Goal: Task Accomplishment & Management: Use online tool/utility

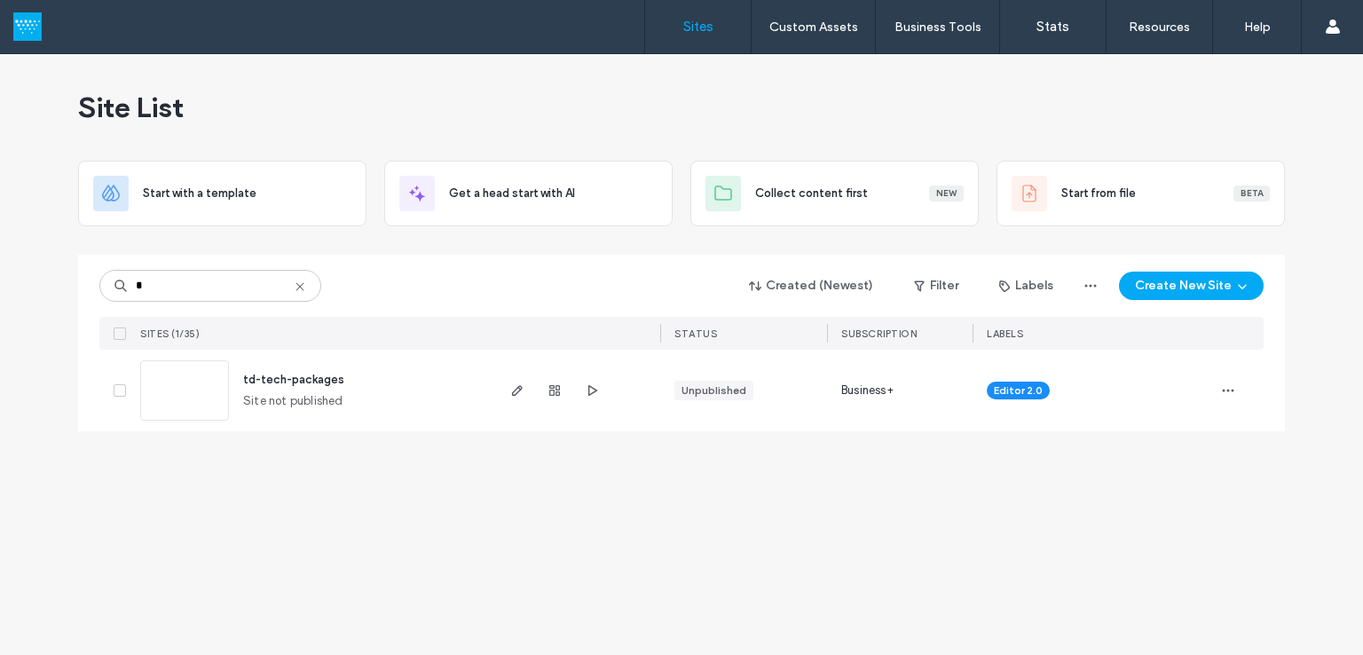
type input "*"
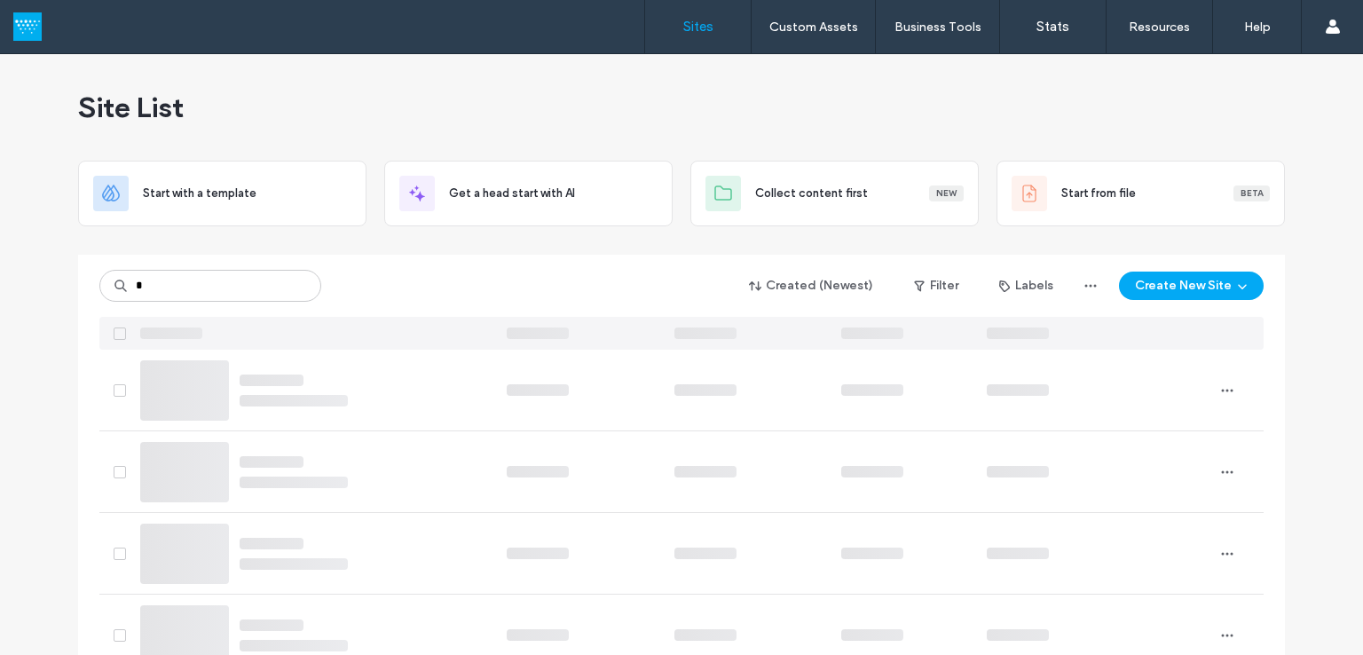
type input "*"
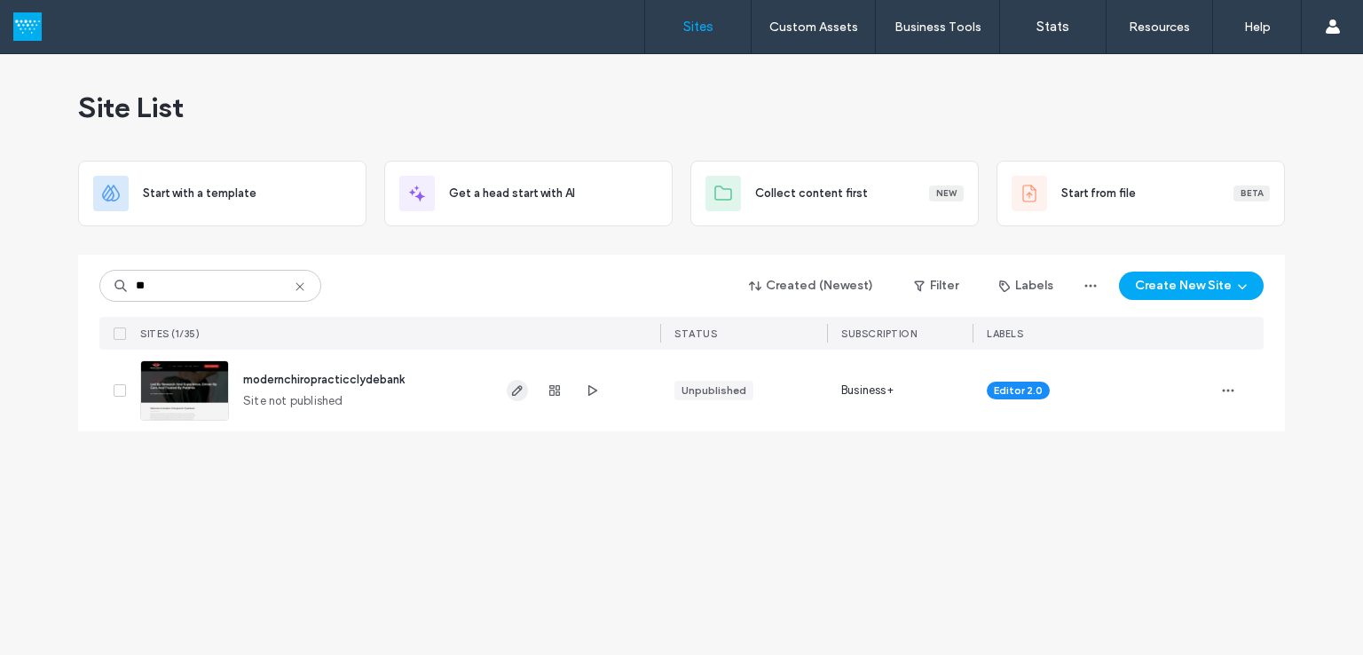
type input "**"
click at [514, 391] on icon "button" at bounding box center [517, 390] width 14 height 14
click at [595, 393] on icon "button" at bounding box center [592, 390] width 14 height 14
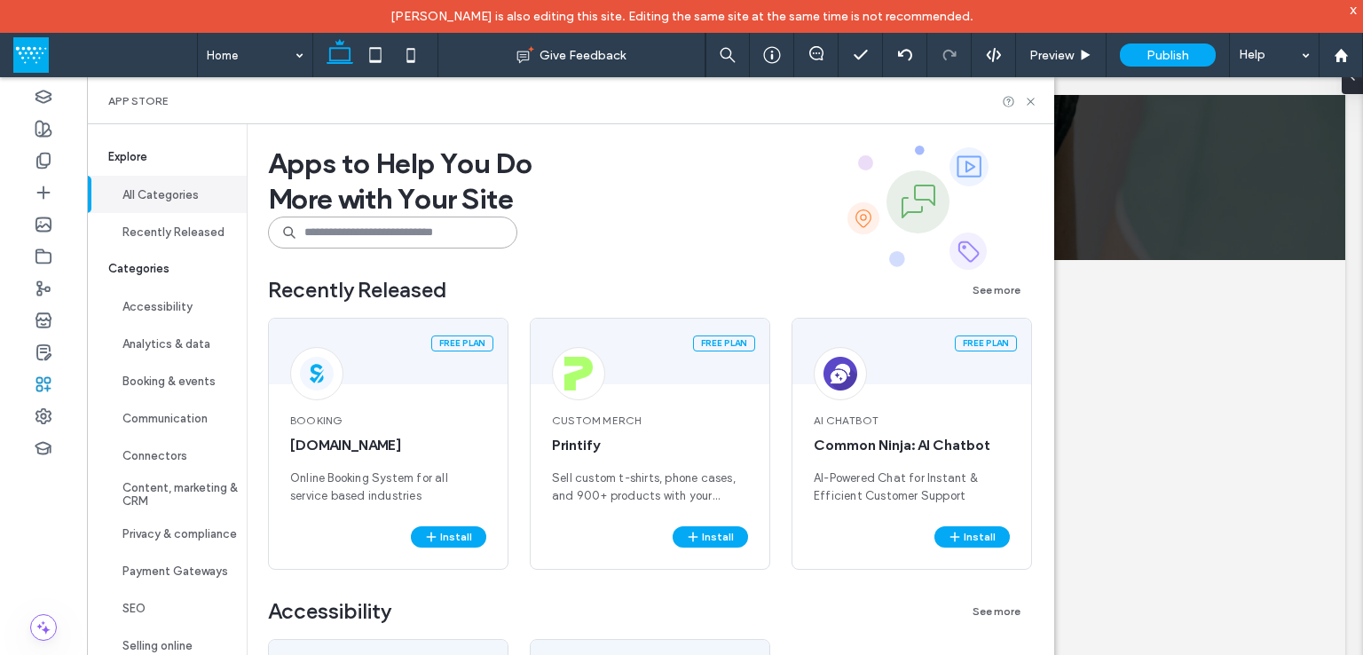
click at [405, 217] on input at bounding box center [392, 232] width 249 height 32
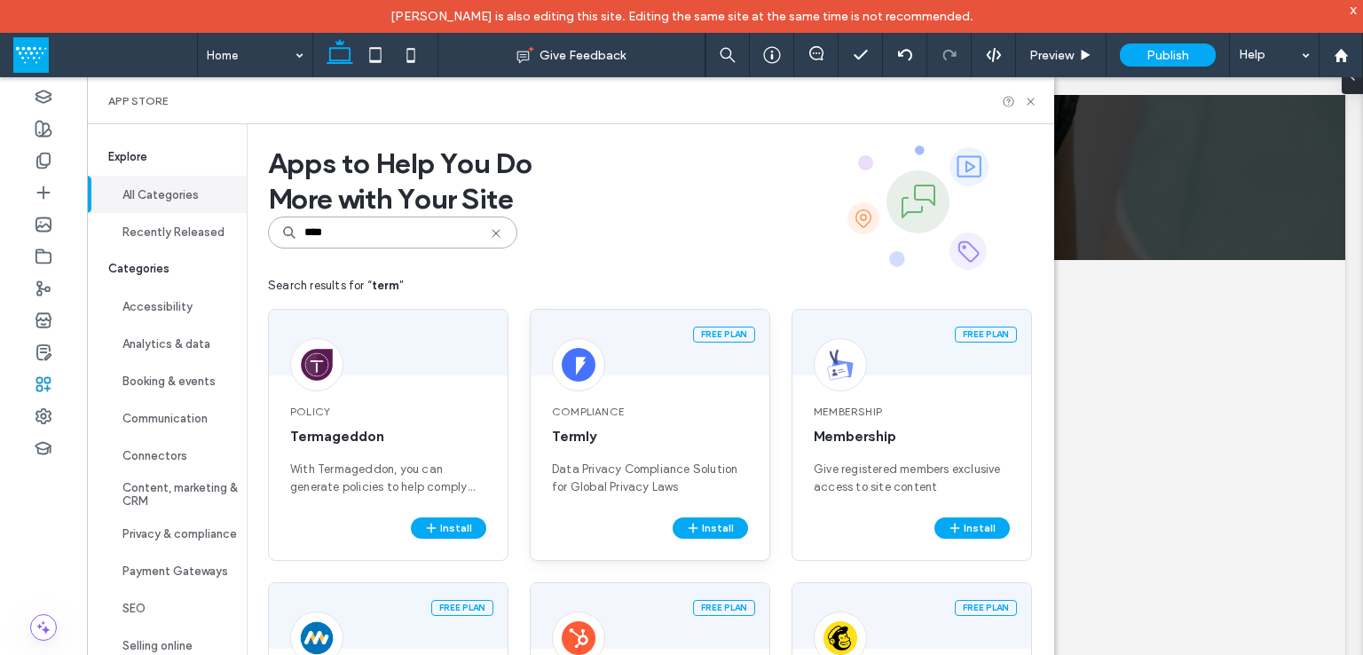
type input "****"
click at [711, 511] on div "Compliance Termly Data Privacy Compliance Solution for Global Privacy Laws" at bounding box center [650, 449] width 239 height 135
click at [705, 523] on button "Install" at bounding box center [709, 527] width 75 height 21
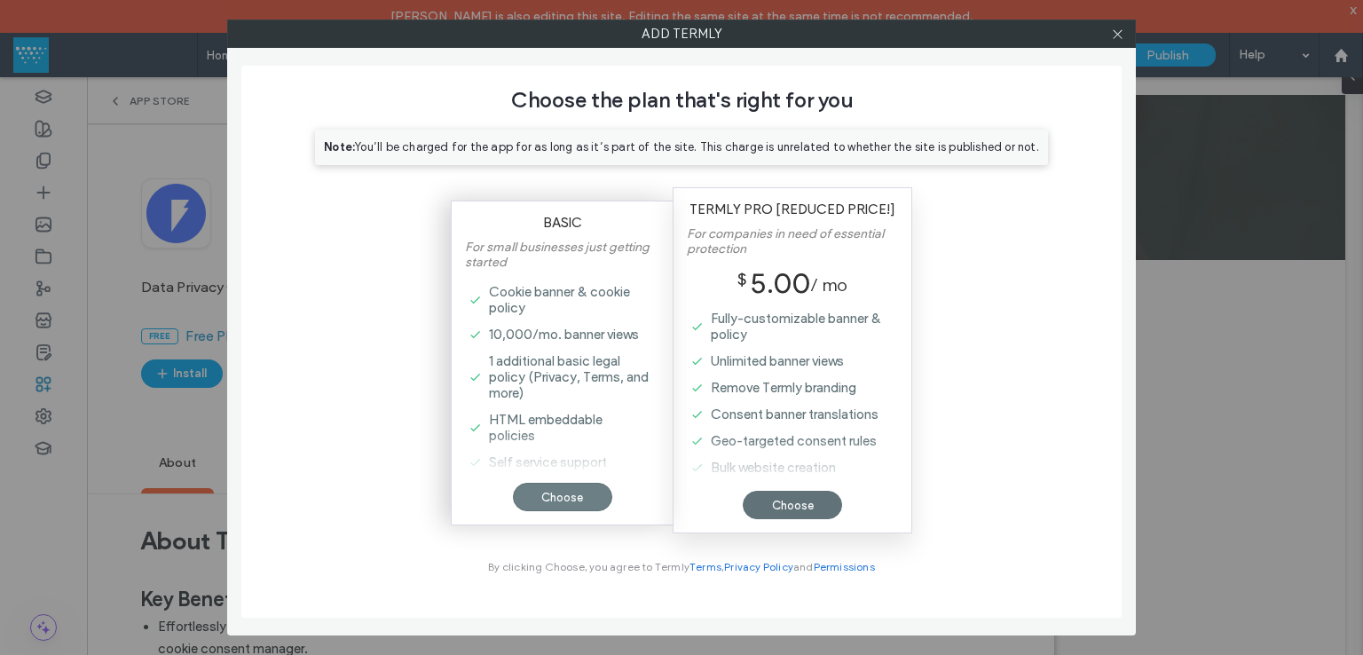
click at [579, 501] on div "Choose" at bounding box center [562, 497] width 99 height 28
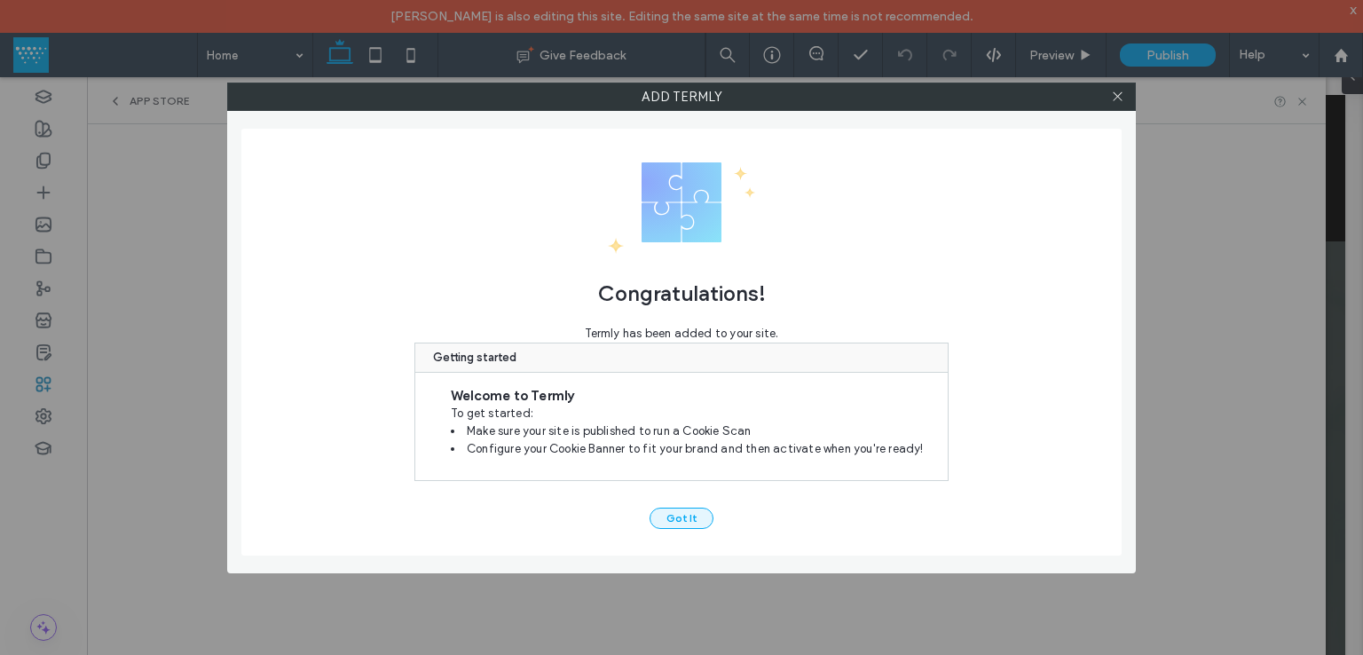
click at [676, 515] on button "Got It" at bounding box center [681, 517] width 64 height 21
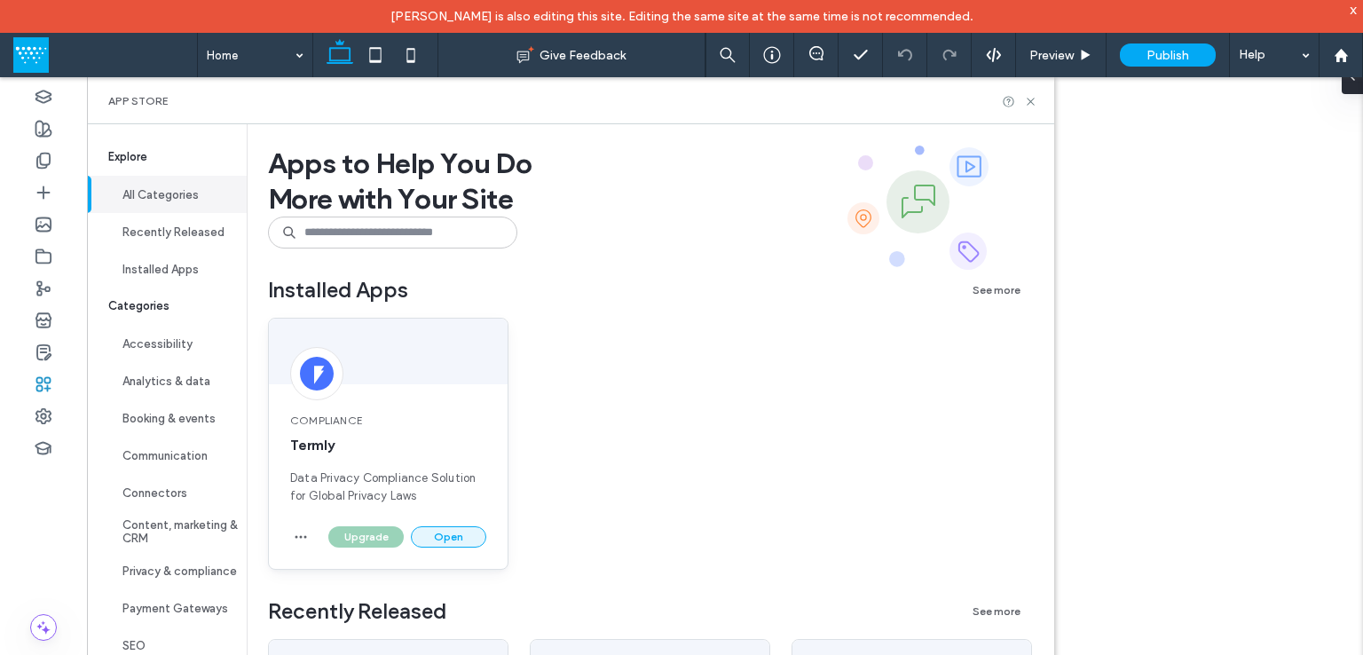
click at [445, 536] on button "Open" at bounding box center [448, 536] width 75 height 21
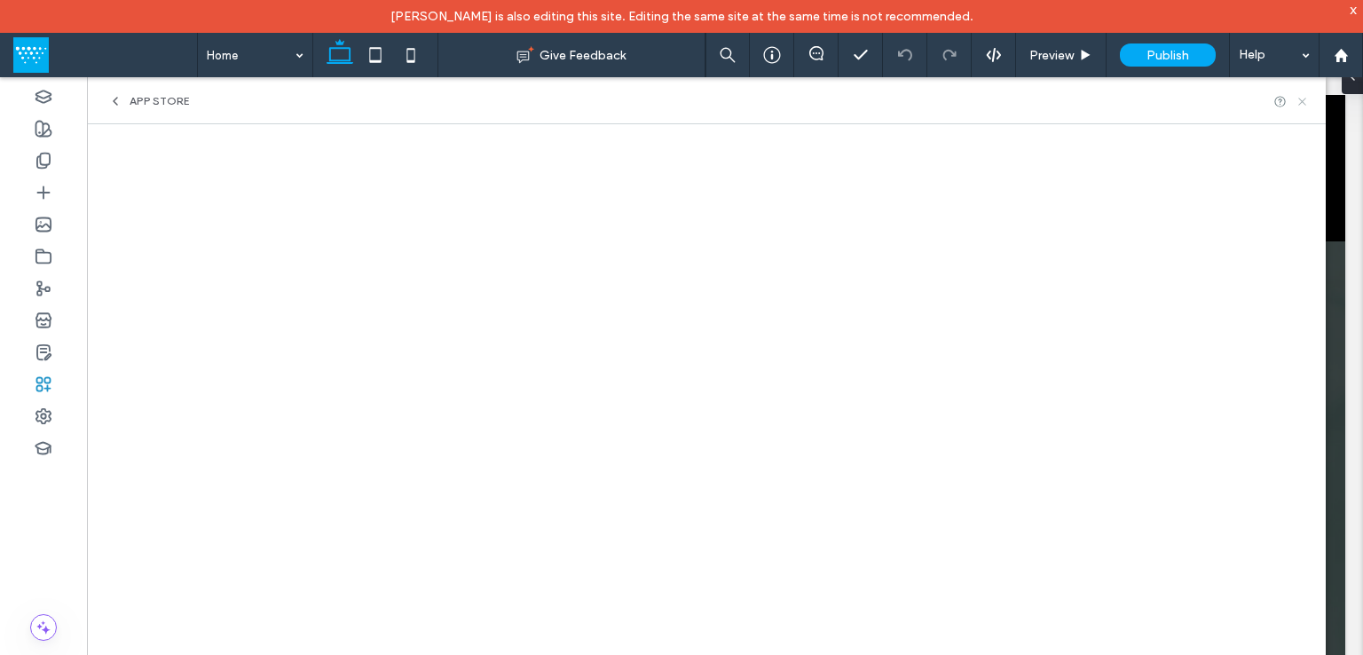
click at [1299, 100] on icon at bounding box center [1301, 101] width 13 height 13
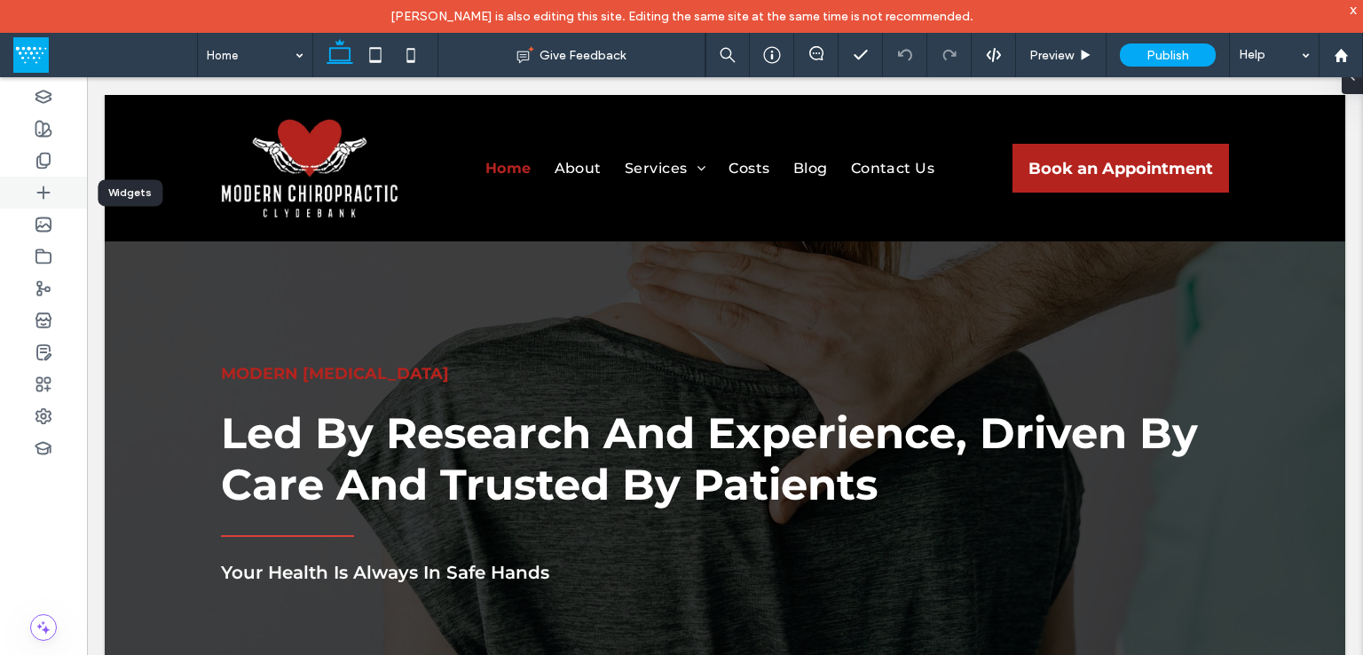
click at [43, 196] on use at bounding box center [43, 192] width 12 height 12
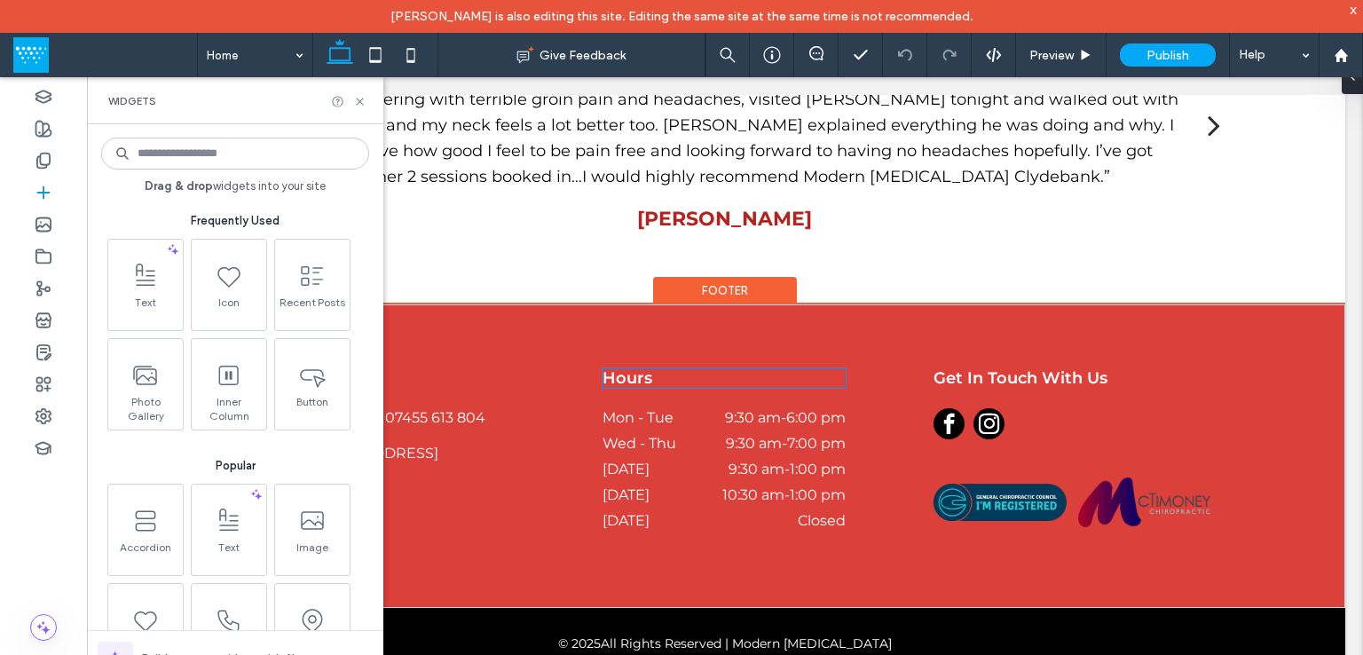
scroll to position [1774, 0]
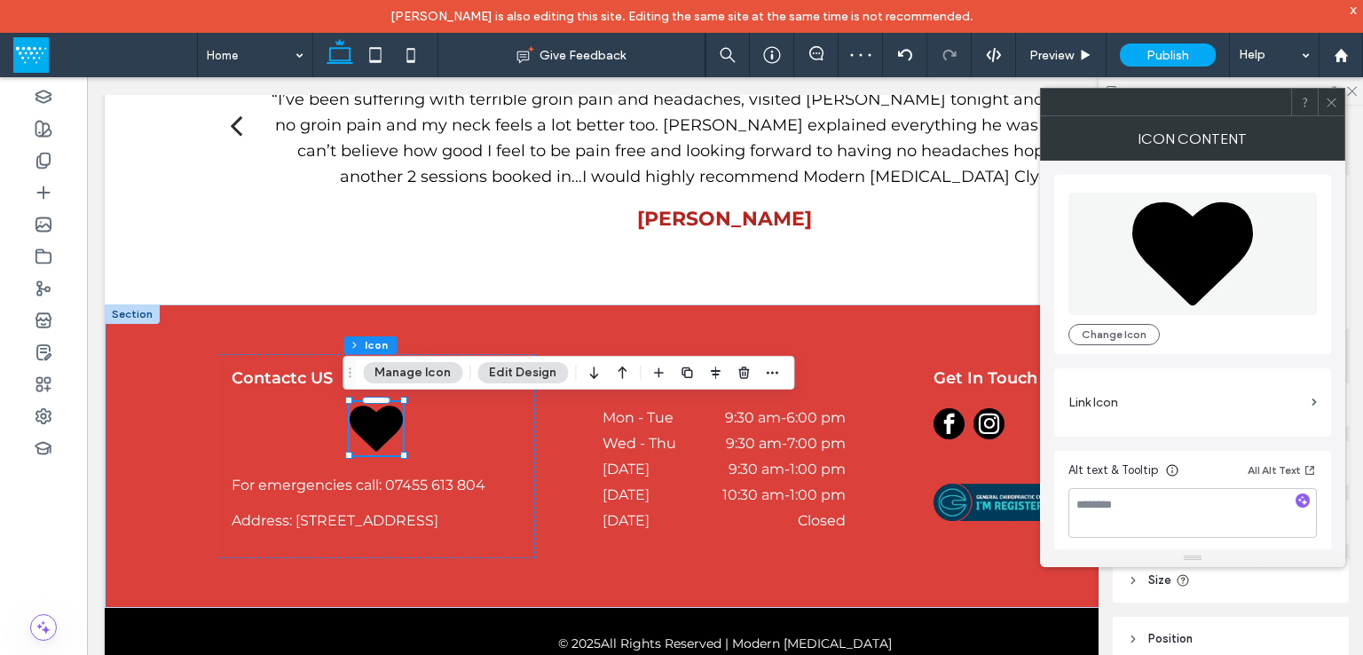
click at [1170, 249] on icon at bounding box center [1192, 254] width 121 height 104
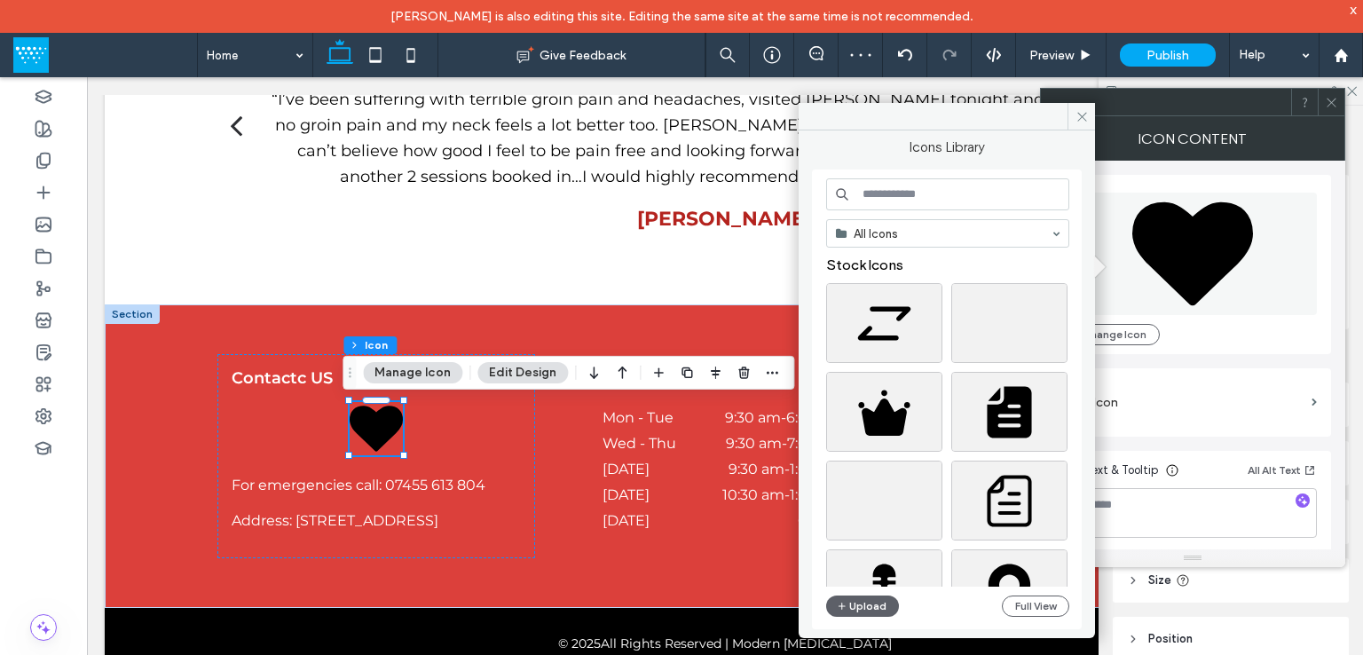
click at [915, 195] on input at bounding box center [947, 194] width 243 height 32
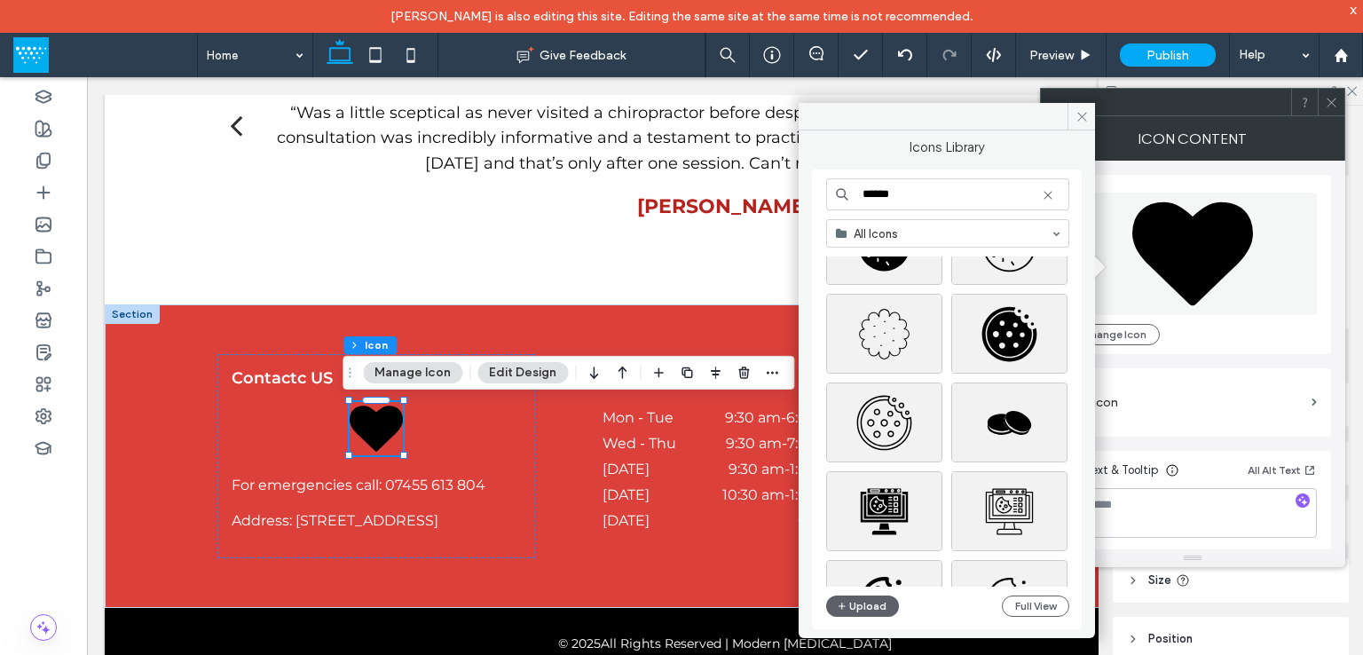
scroll to position [1419, 0]
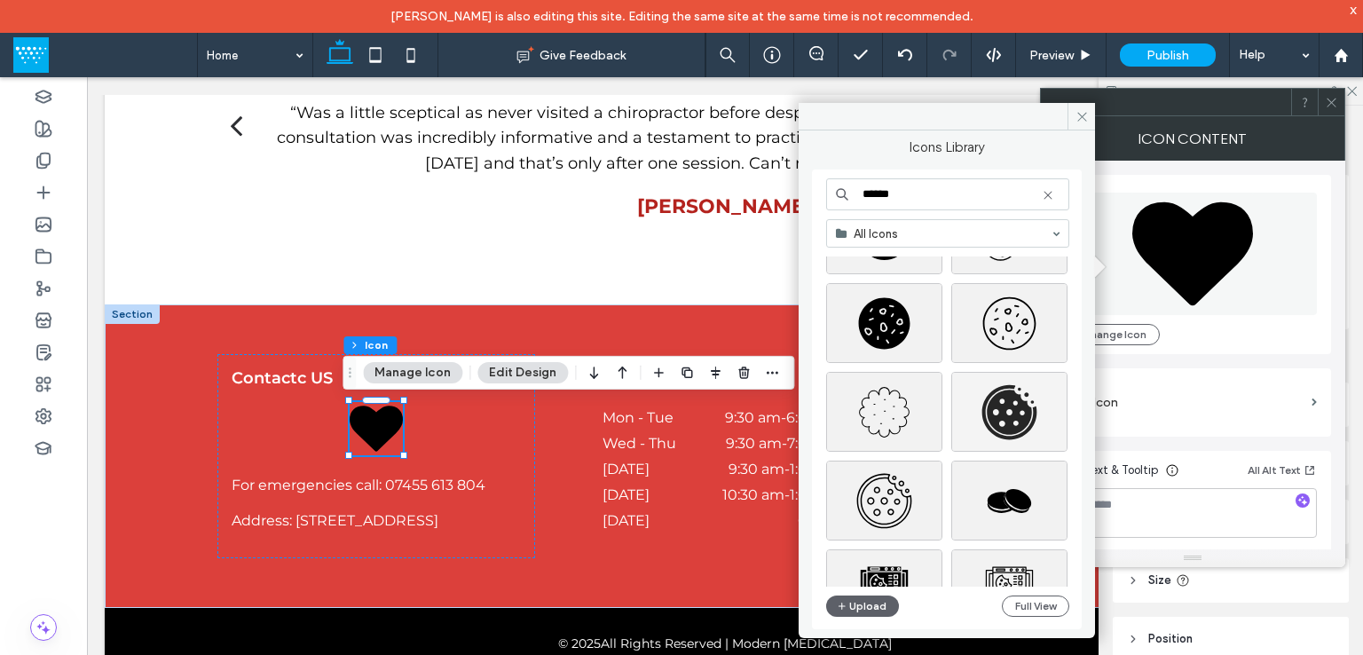
type input "******"
click at [993, 407] on div "Select" at bounding box center [1009, 412] width 116 height 80
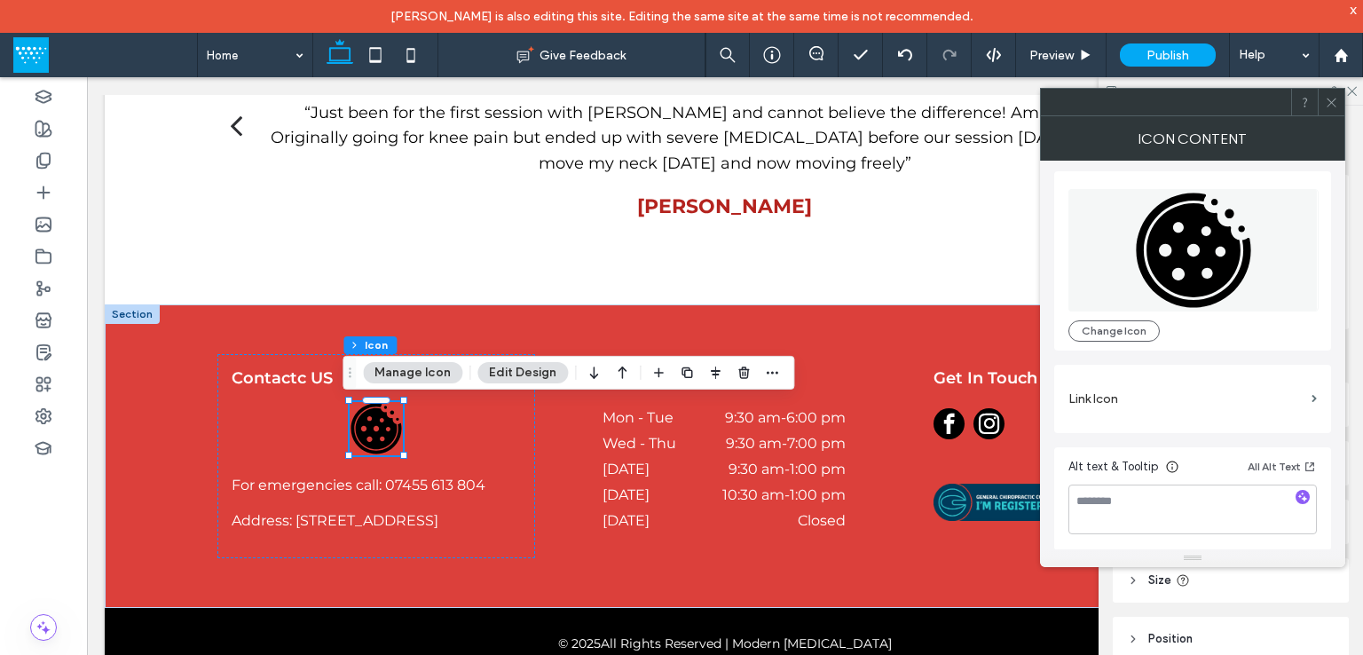
scroll to position [0, 0]
click at [511, 363] on button "Edit Design" at bounding box center [522, 372] width 90 height 21
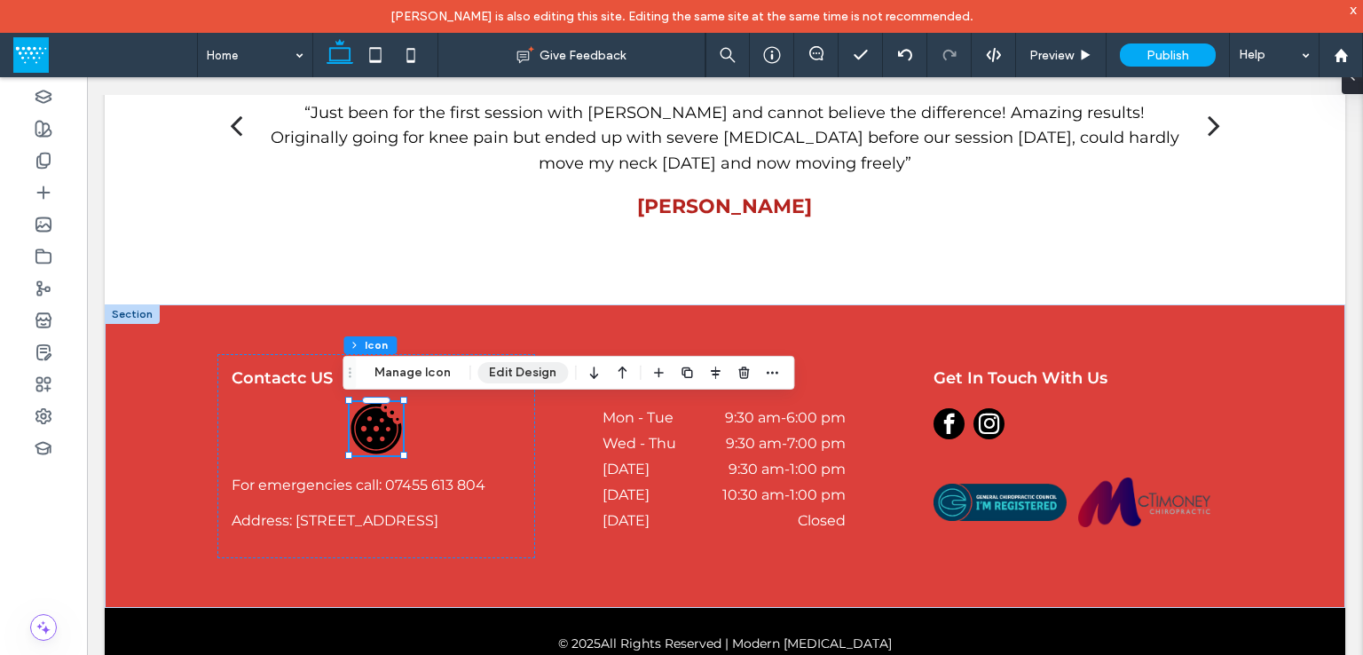
click at [502, 371] on button "Edit Design" at bounding box center [522, 372] width 90 height 21
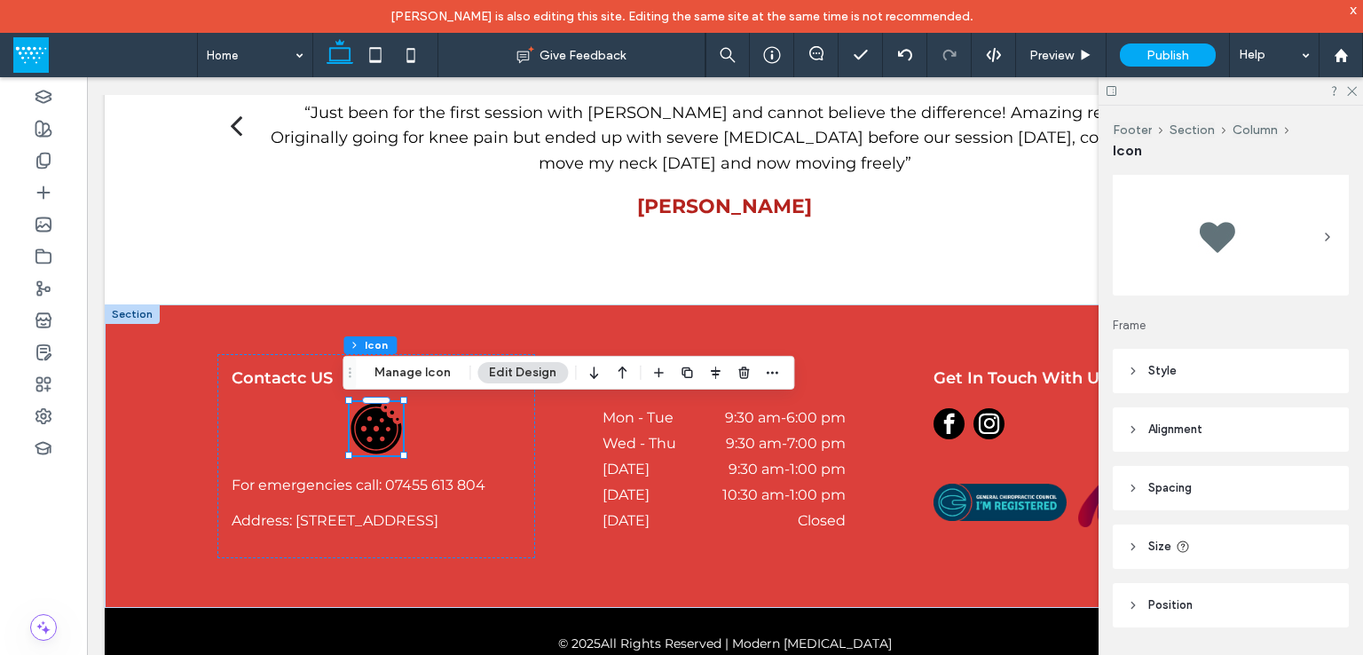
scroll to position [51, 0]
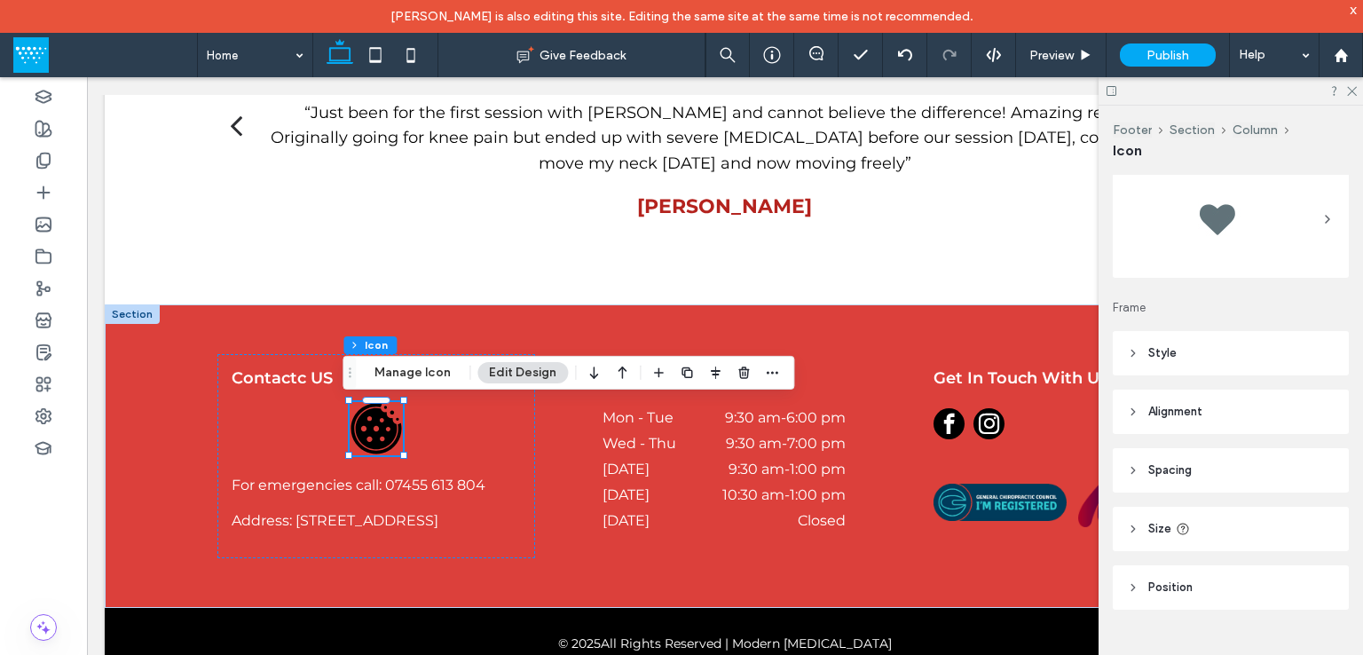
click at [1160, 582] on span "Position" at bounding box center [1170, 587] width 44 height 18
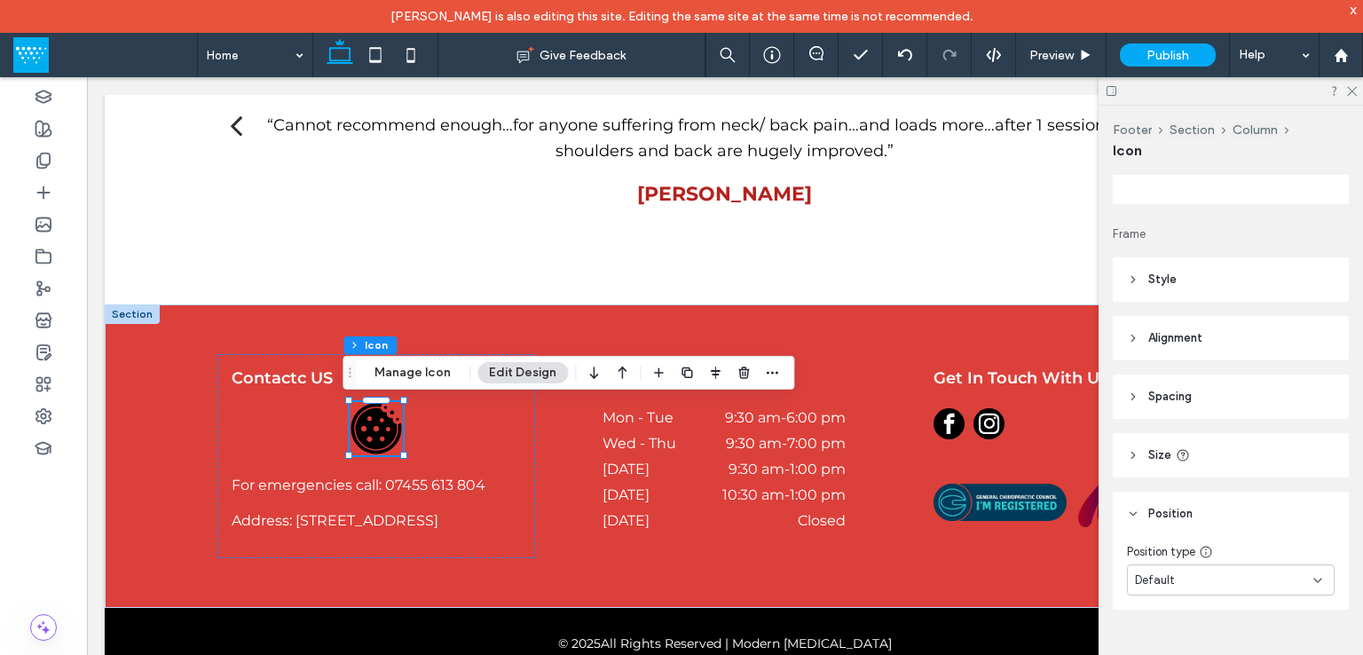
click at [1269, 576] on div "Default" at bounding box center [1224, 580] width 178 height 18
click at [1201, 425] on div "Fixed" at bounding box center [1226, 428] width 197 height 31
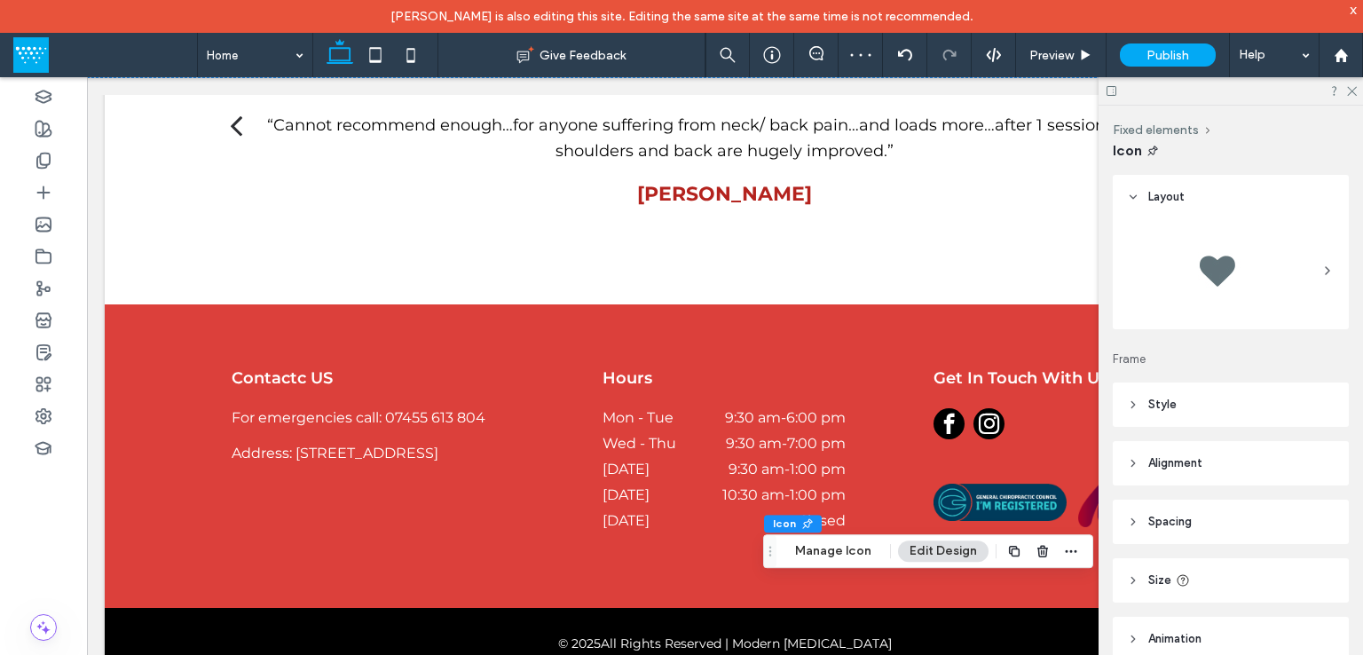
click at [1359, 91] on div at bounding box center [1230, 91] width 264 height 28
click at [1346, 97] on div at bounding box center [1230, 91] width 264 height 28
click at [1352, 84] on icon at bounding box center [1351, 90] width 12 height 12
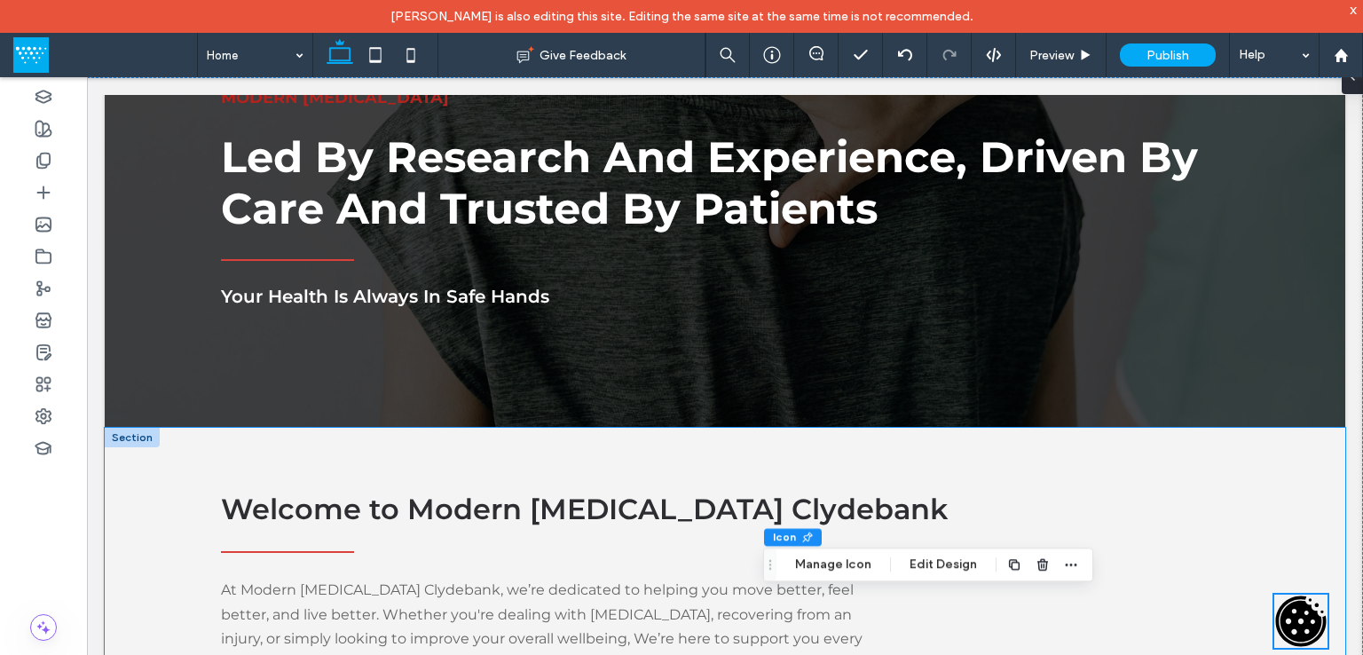
scroll to position [0, 0]
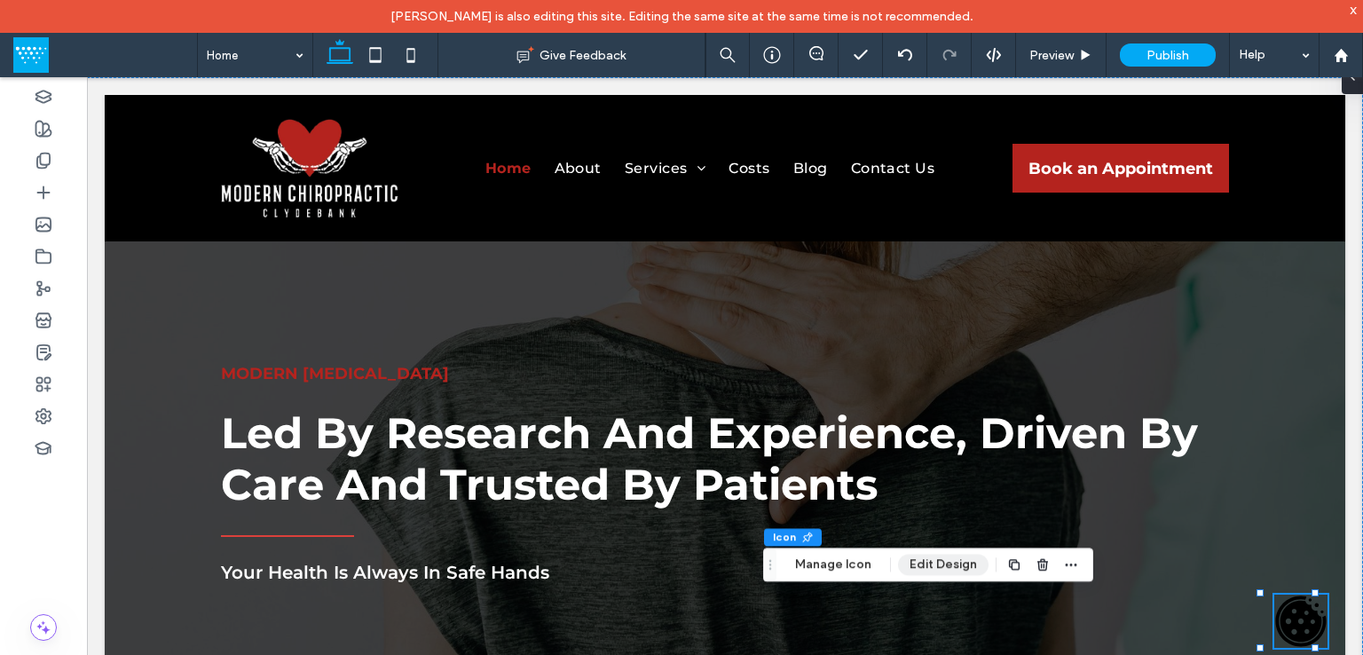
click at [946, 560] on button "Edit Design" at bounding box center [943, 564] width 90 height 21
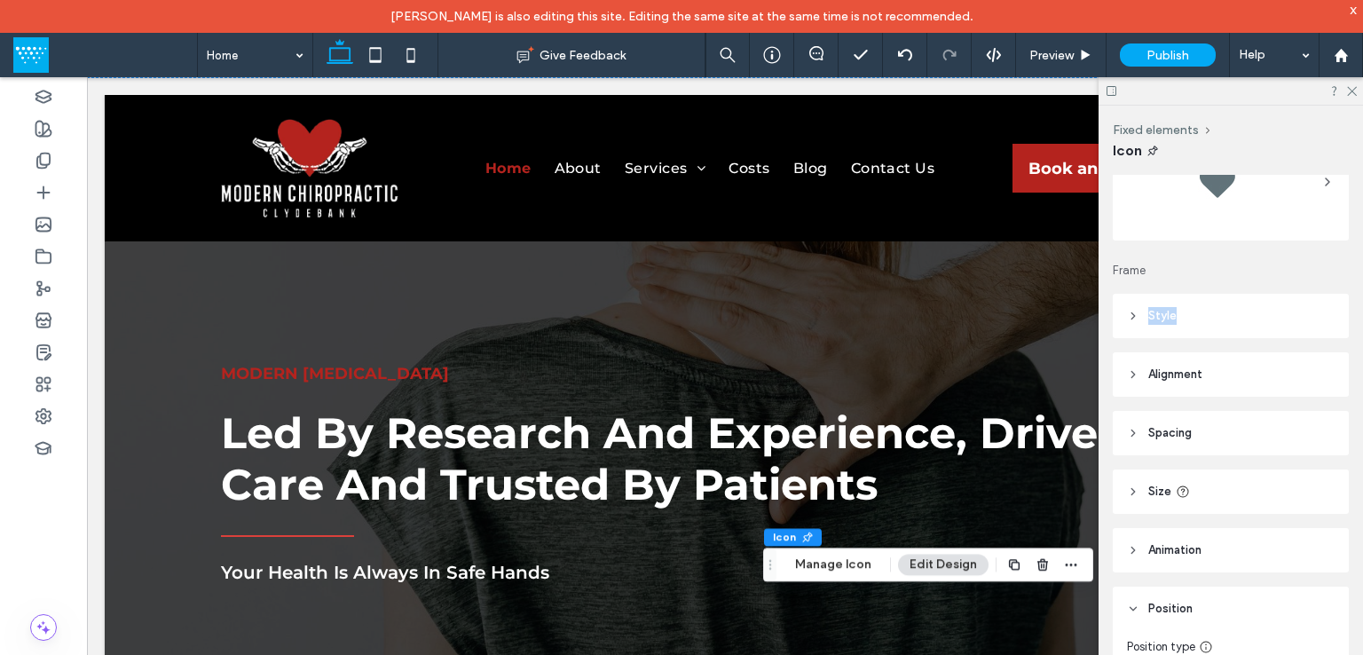
drag, startPoint x: 1277, startPoint y: 279, endPoint x: 1260, endPoint y: 312, distance: 37.7
click at [1277, 288] on div "Layout Frame Style For the color of an SVG icon to be changeable, it must be bl…" at bounding box center [1236, 428] width 248 height 506
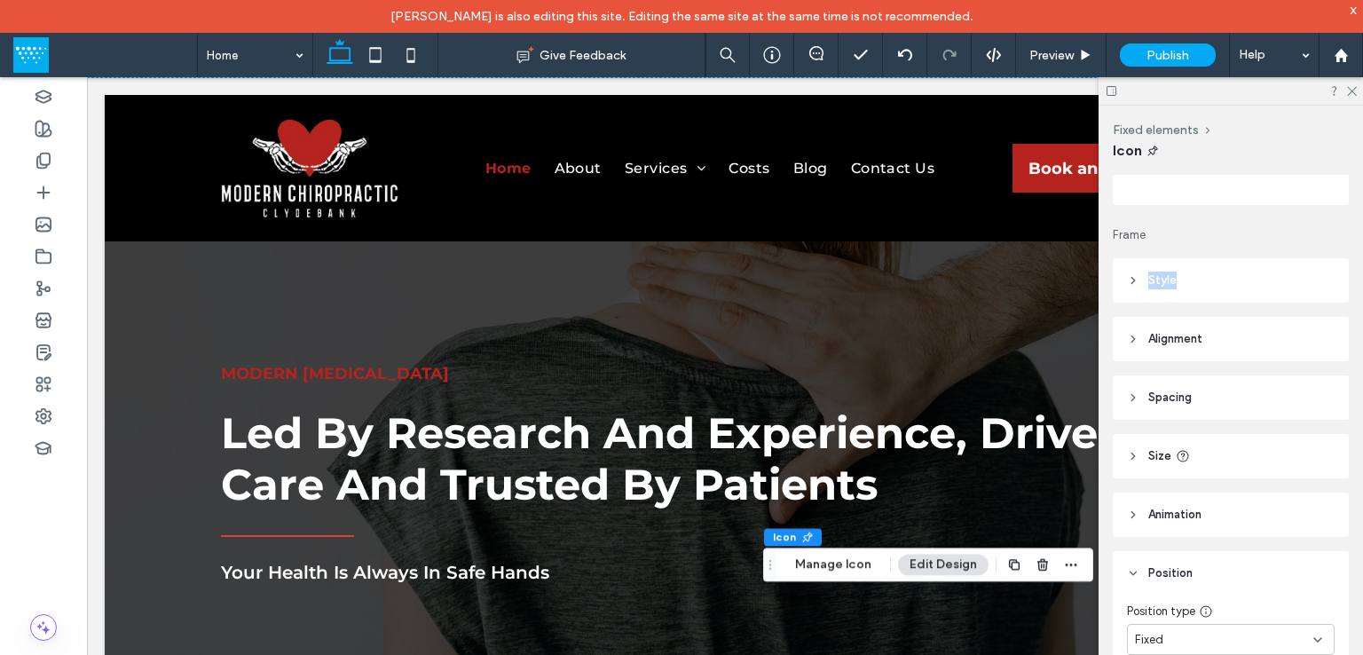
scroll to position [177, 0]
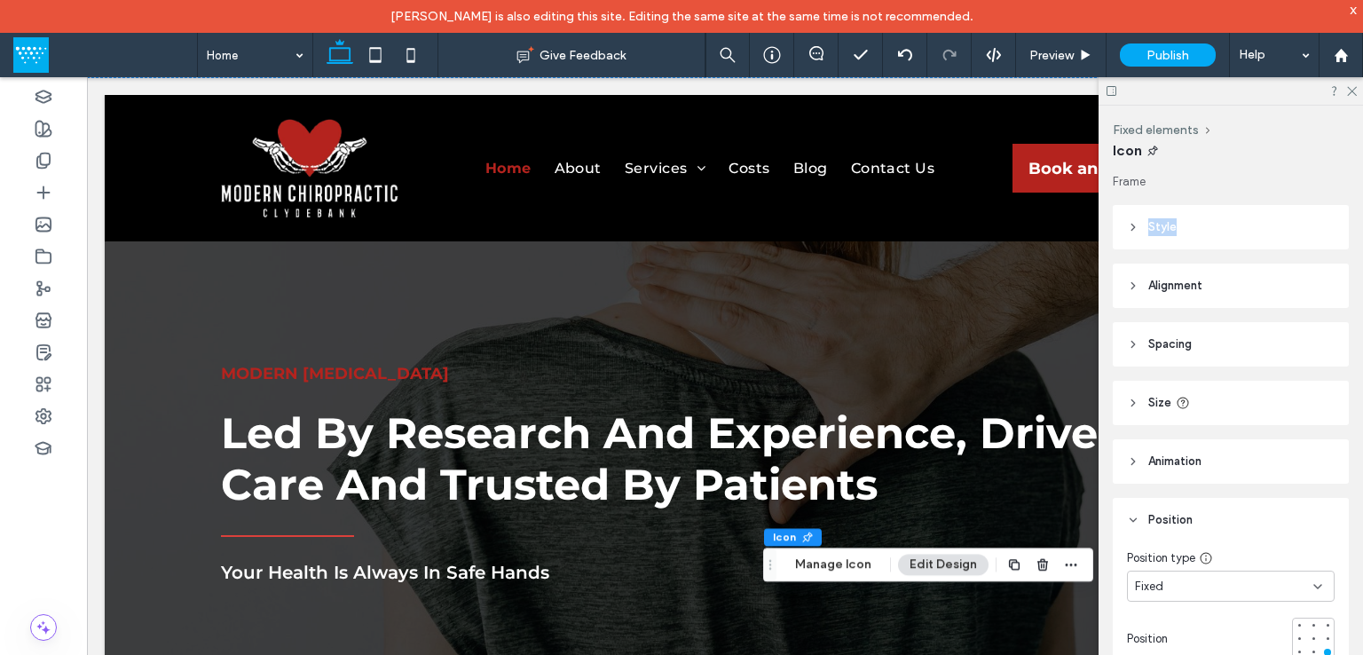
click at [1286, 225] on header "Style" at bounding box center [1230, 227] width 236 height 44
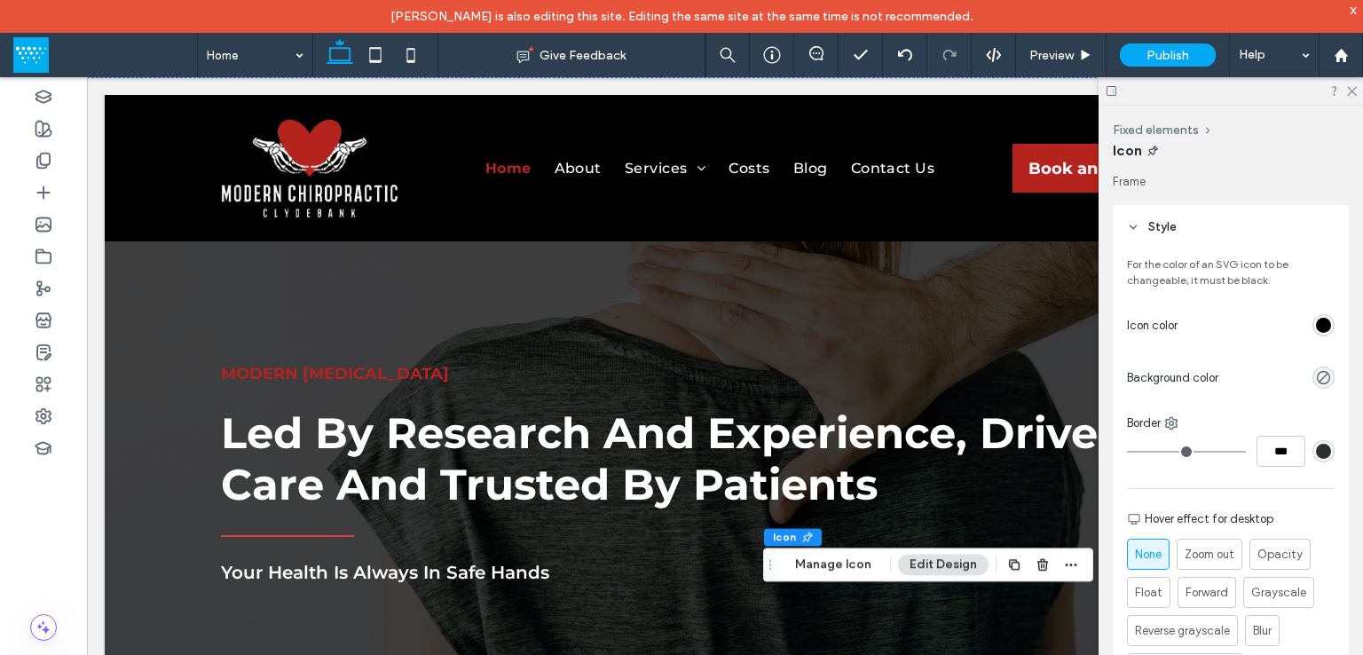
click at [1327, 319] on div "For the color of an SVG icon to be changeable, it must be black. Icon color Bac…" at bounding box center [1230, 506] width 236 height 514
click at [1316, 326] on div "rgb(0, 0, 0)" at bounding box center [1323, 325] width 15 height 15
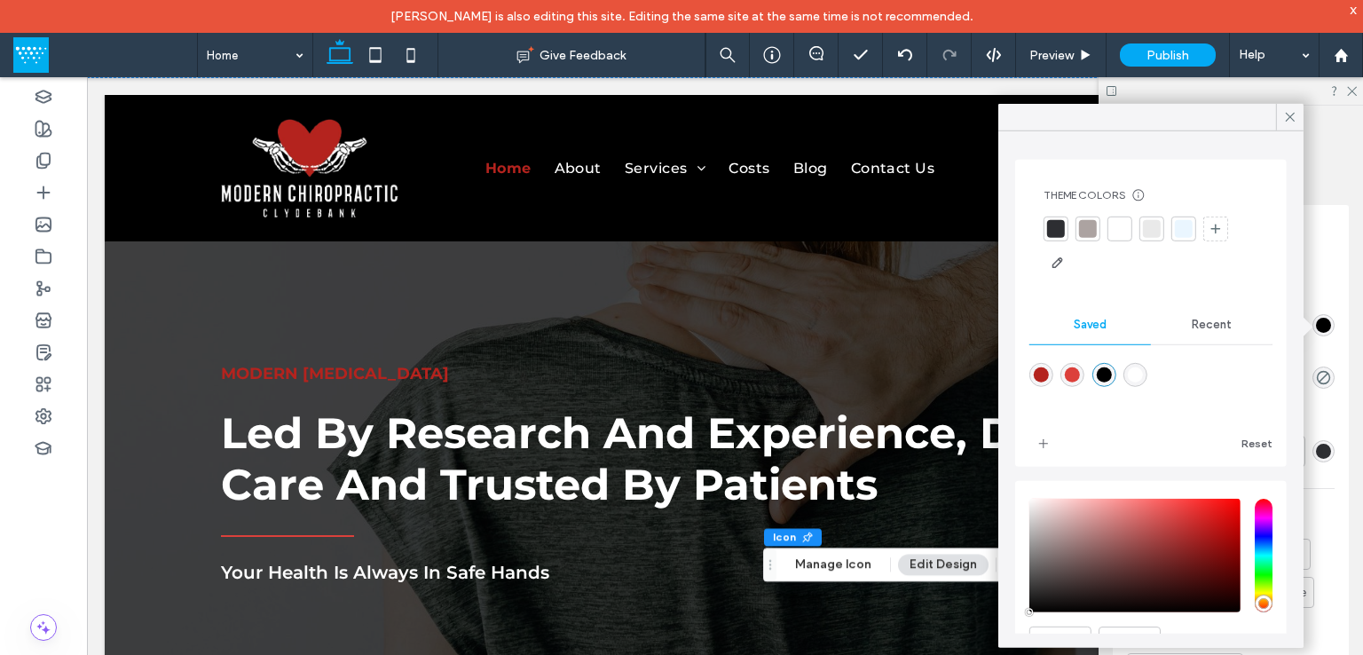
click at [1040, 370] on div "rgba(180,35,30,1)" at bounding box center [1041, 374] width 15 height 15
click at [1078, 373] on div "rgba(220,64,59,1)" at bounding box center [1072, 374] width 15 height 15
type input "*******"
click at [1280, 118] on div at bounding box center [1290, 117] width 28 height 27
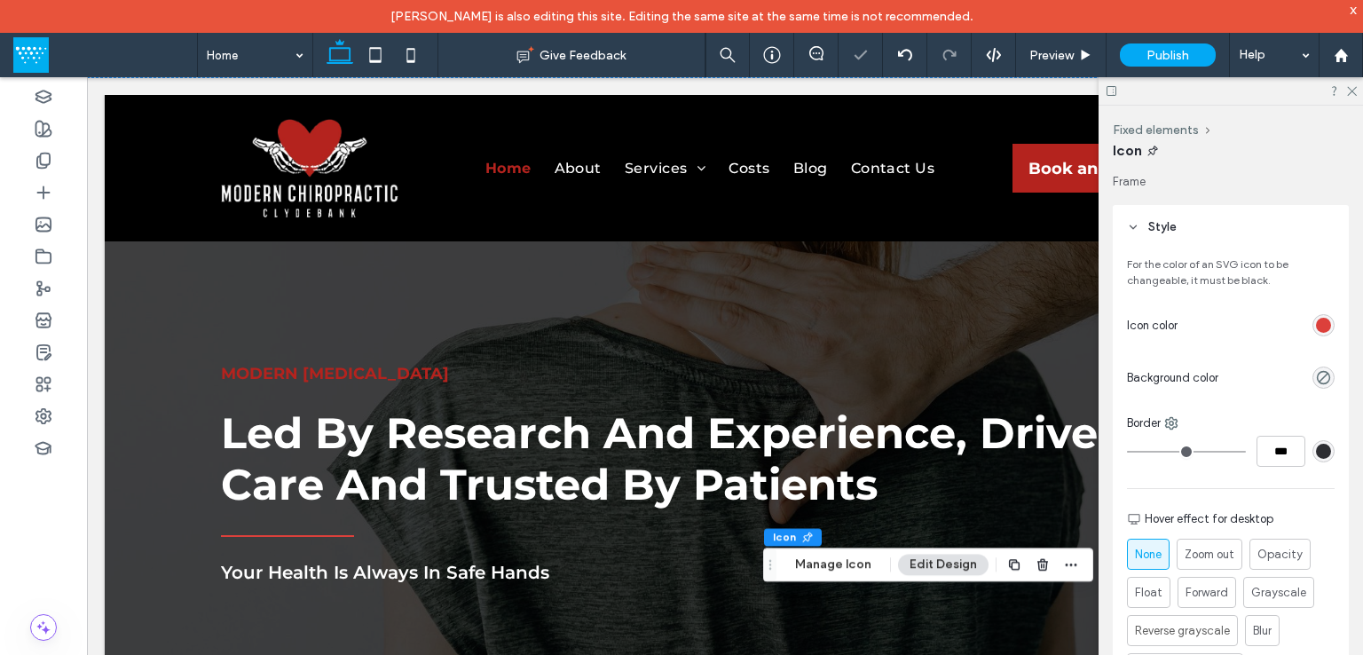
drag, startPoint x: 1355, startPoint y: 93, endPoint x: 1325, endPoint y: 114, distance: 36.2
click at [1355, 90] on icon at bounding box center [1351, 90] width 12 height 12
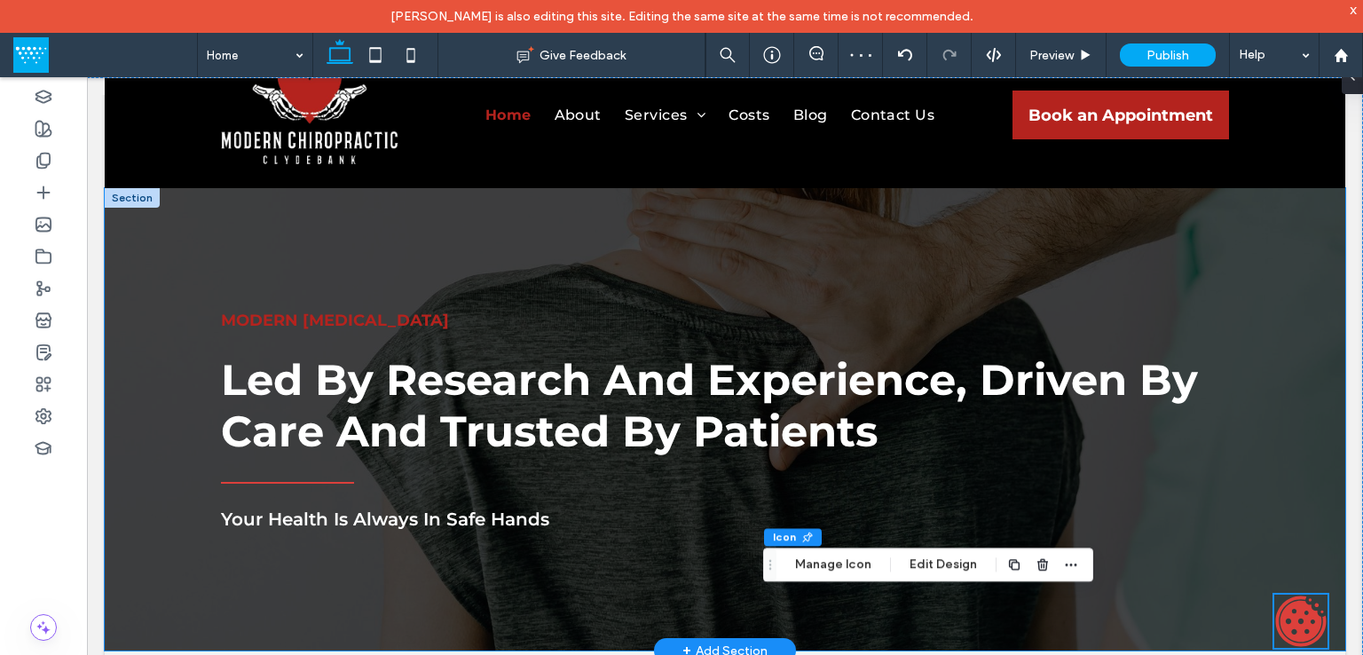
scroll to position [0, 0]
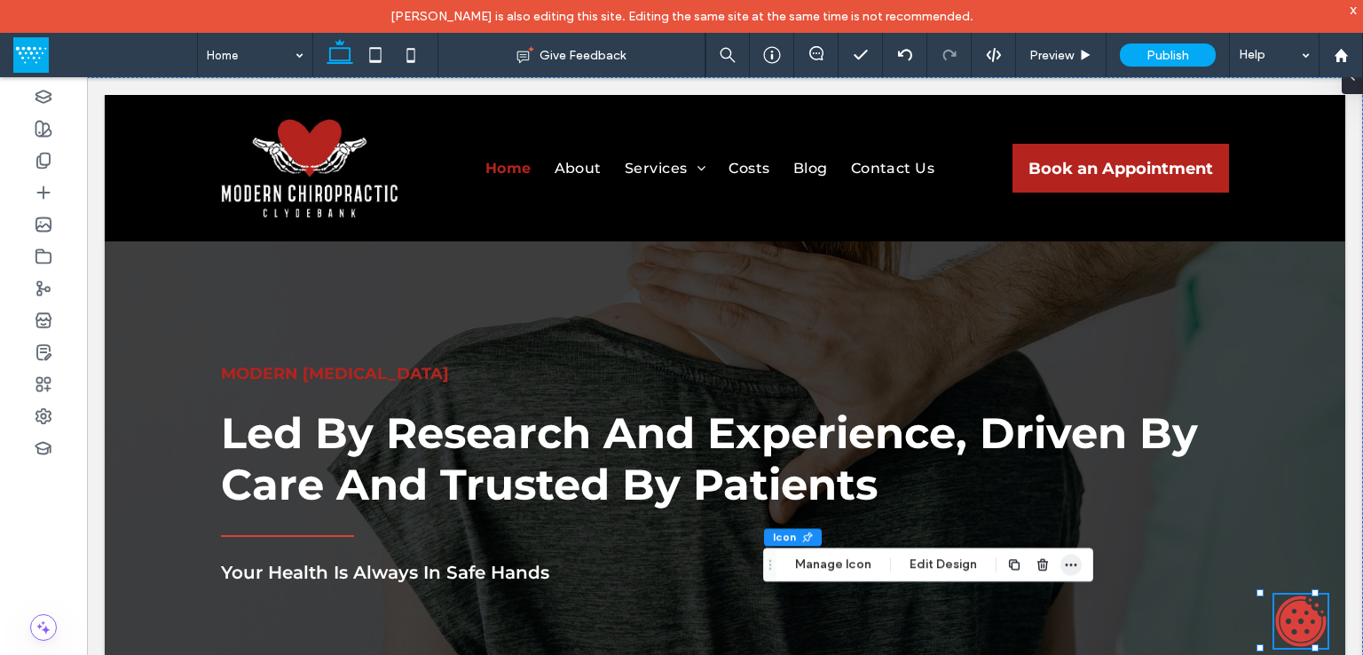
click at [1065, 554] on span "button" at bounding box center [1070, 564] width 21 height 21
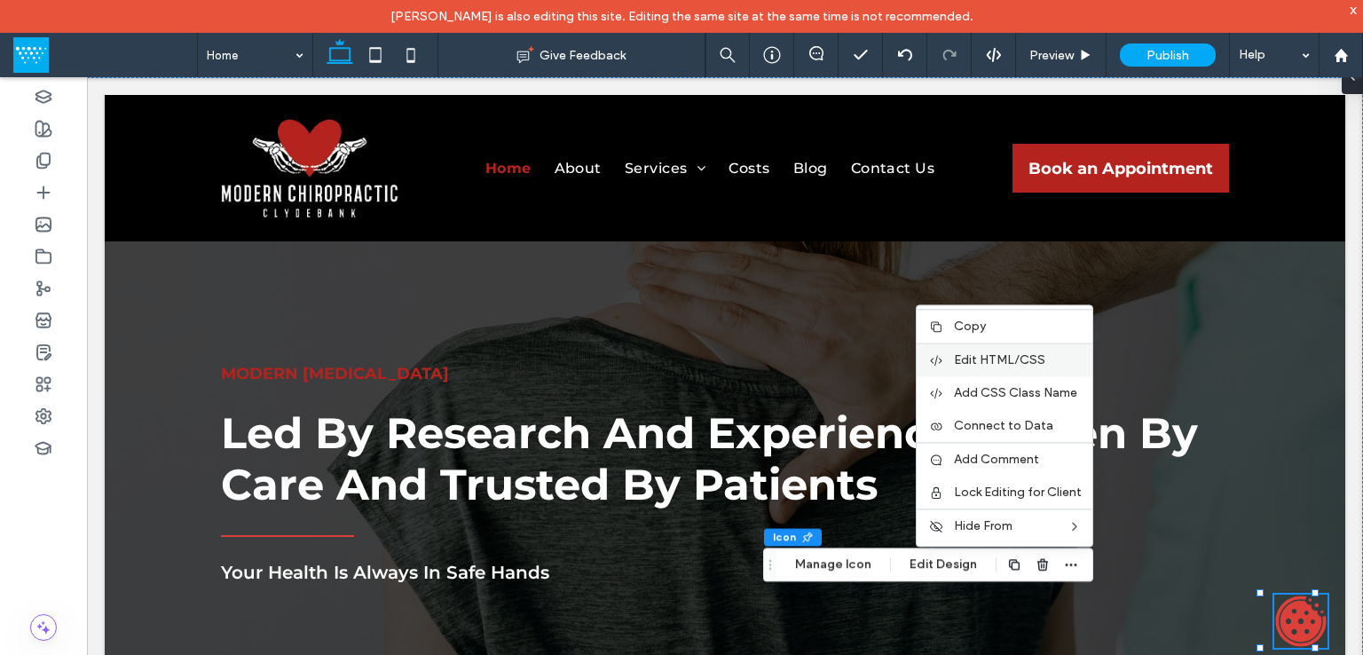
click at [1033, 364] on span "Edit HTML/CSS" at bounding box center [999, 359] width 91 height 15
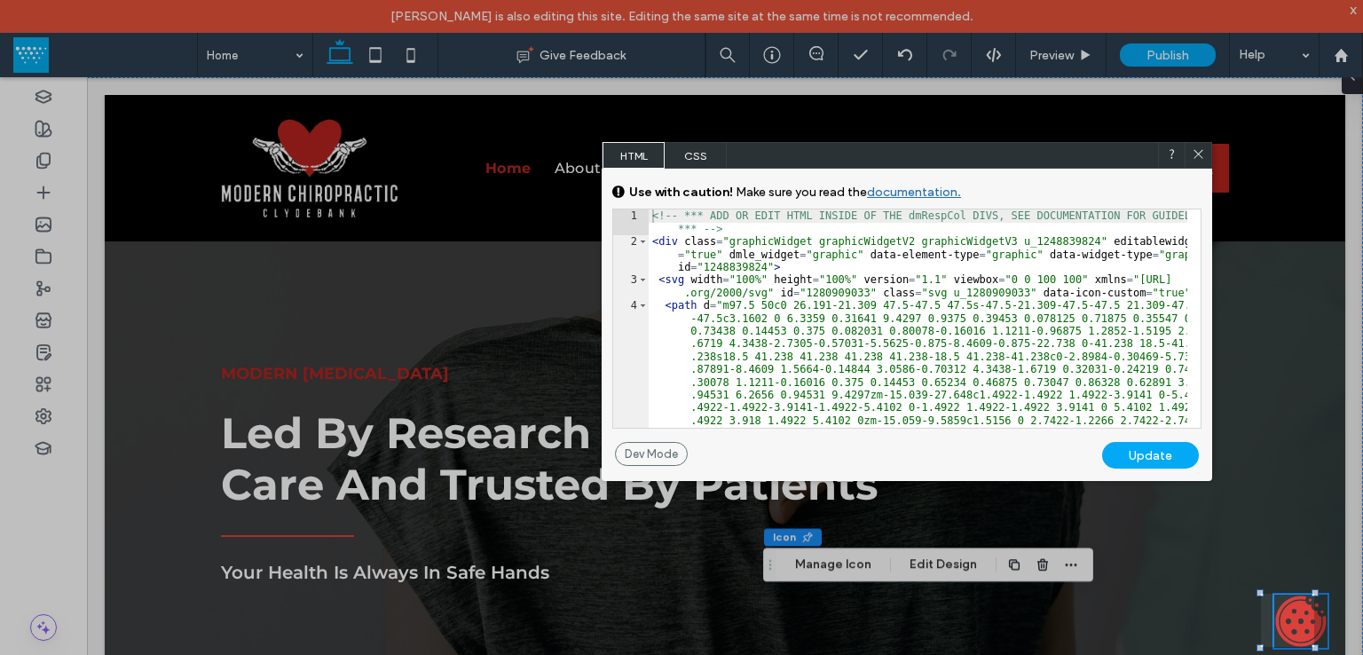
drag, startPoint x: 1104, startPoint y: 255, endPoint x: 946, endPoint y: 126, distance: 204.4
click at [946, 142] on div "HTML CSS" at bounding box center [906, 155] width 610 height 27
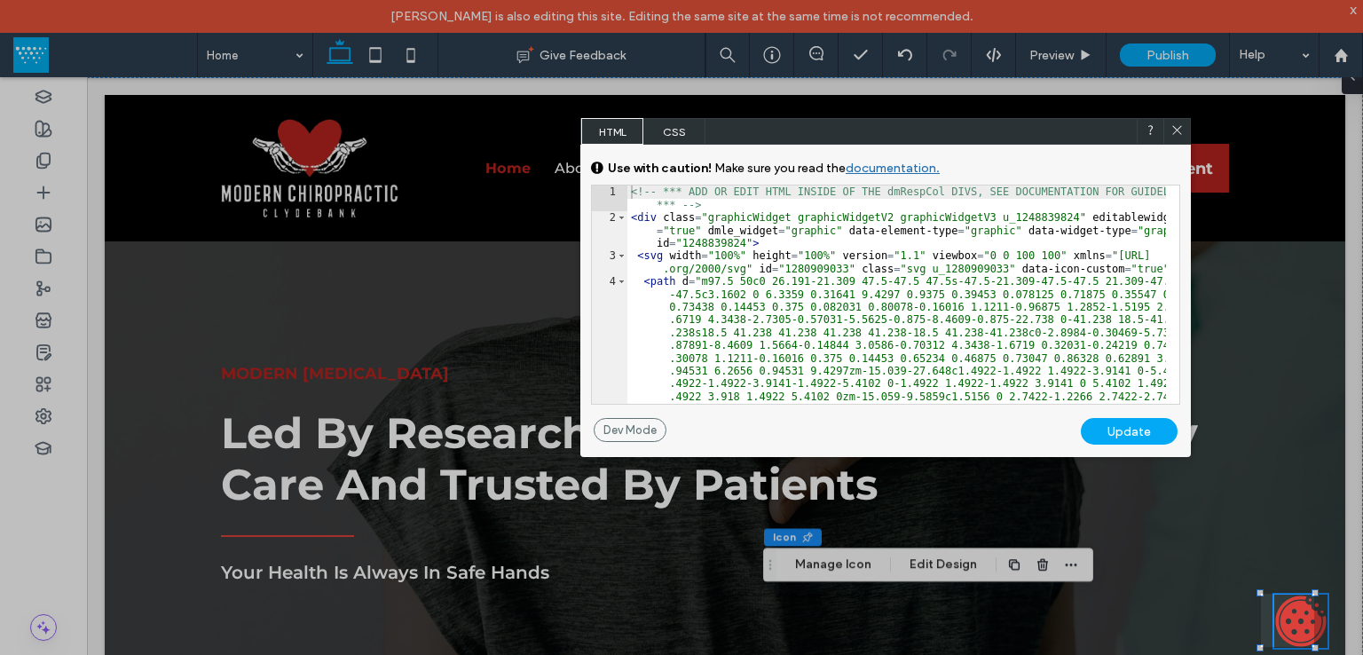
drag, startPoint x: 1175, startPoint y: 130, endPoint x: 921, endPoint y: 130, distance: 254.6
click at [1175, 130] on icon at bounding box center [1176, 129] width 13 height 13
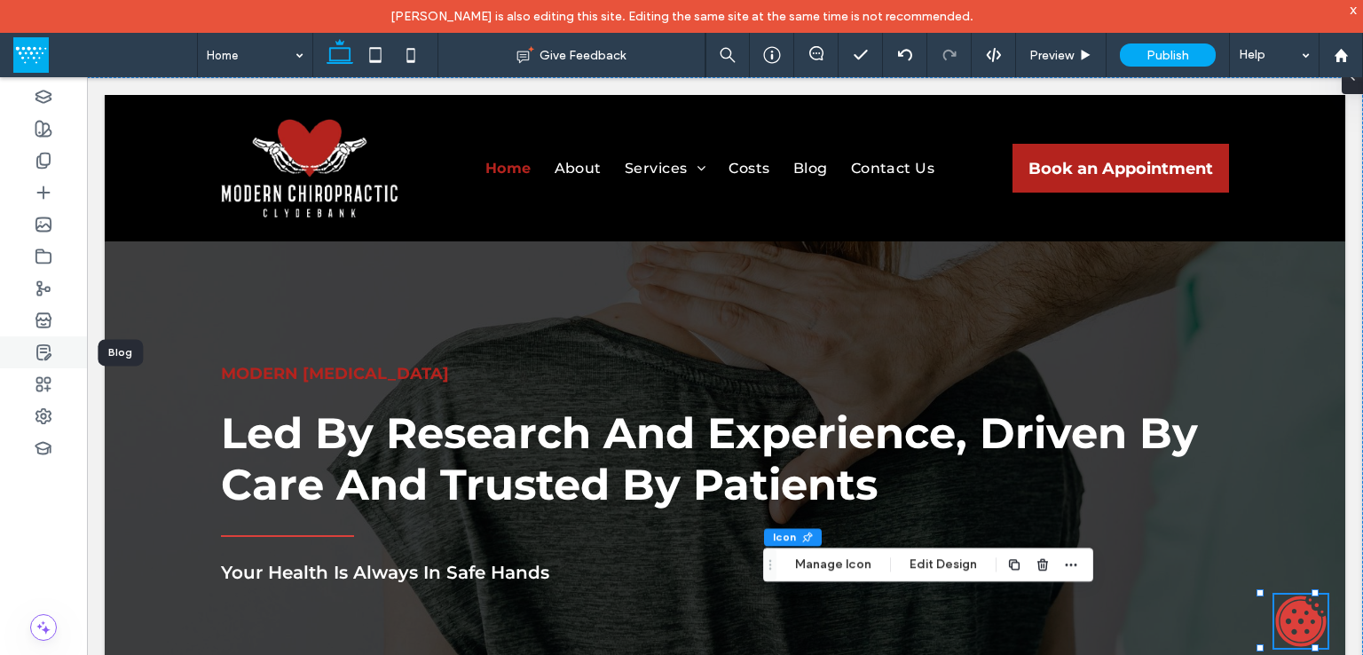
click at [55, 347] on div at bounding box center [43, 352] width 87 height 32
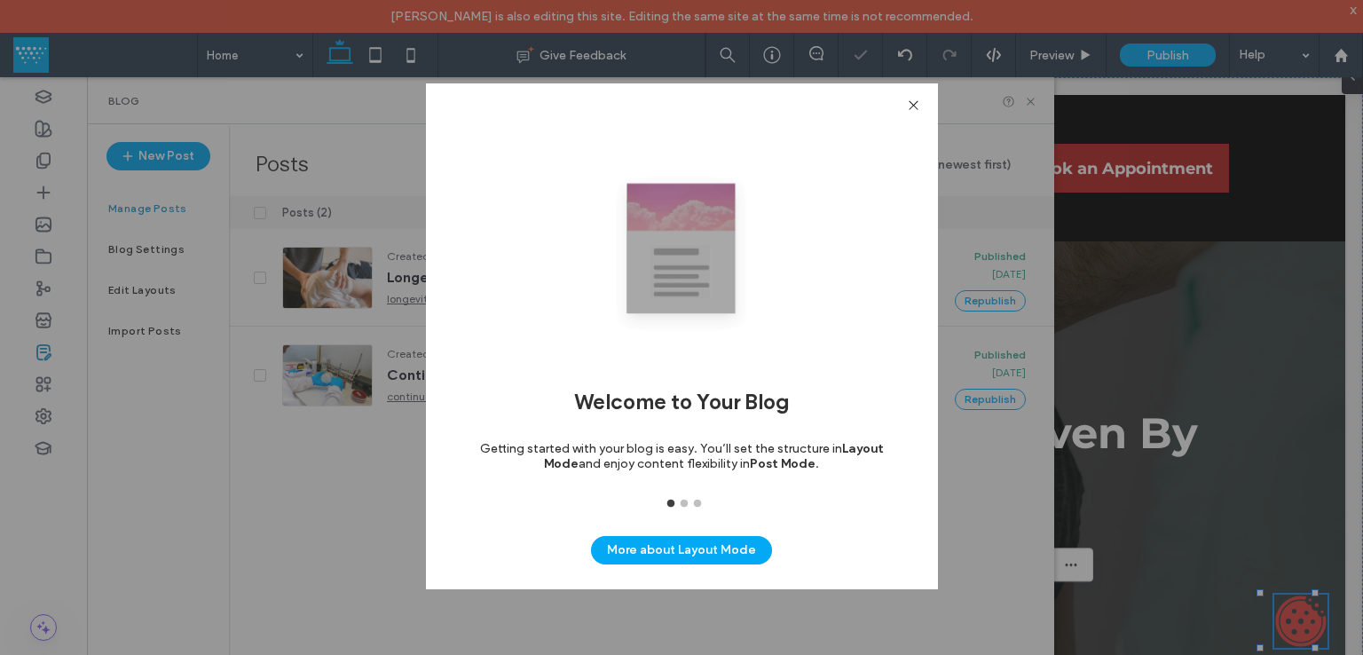
click at [903, 106] on div "Welcome to Your Blog Getting started with your blog is easy. You’ll set the str…" at bounding box center [682, 336] width 512 height 506
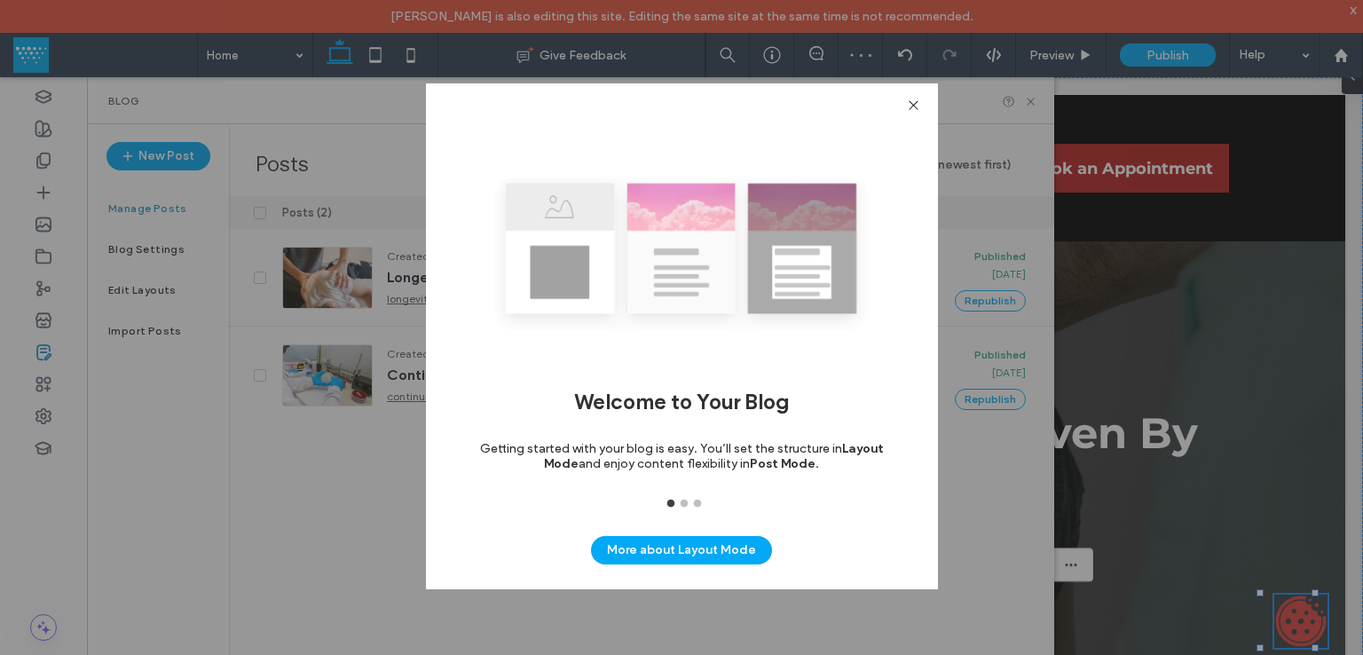
click at [907, 104] on icon at bounding box center [913, 104] width 13 height 13
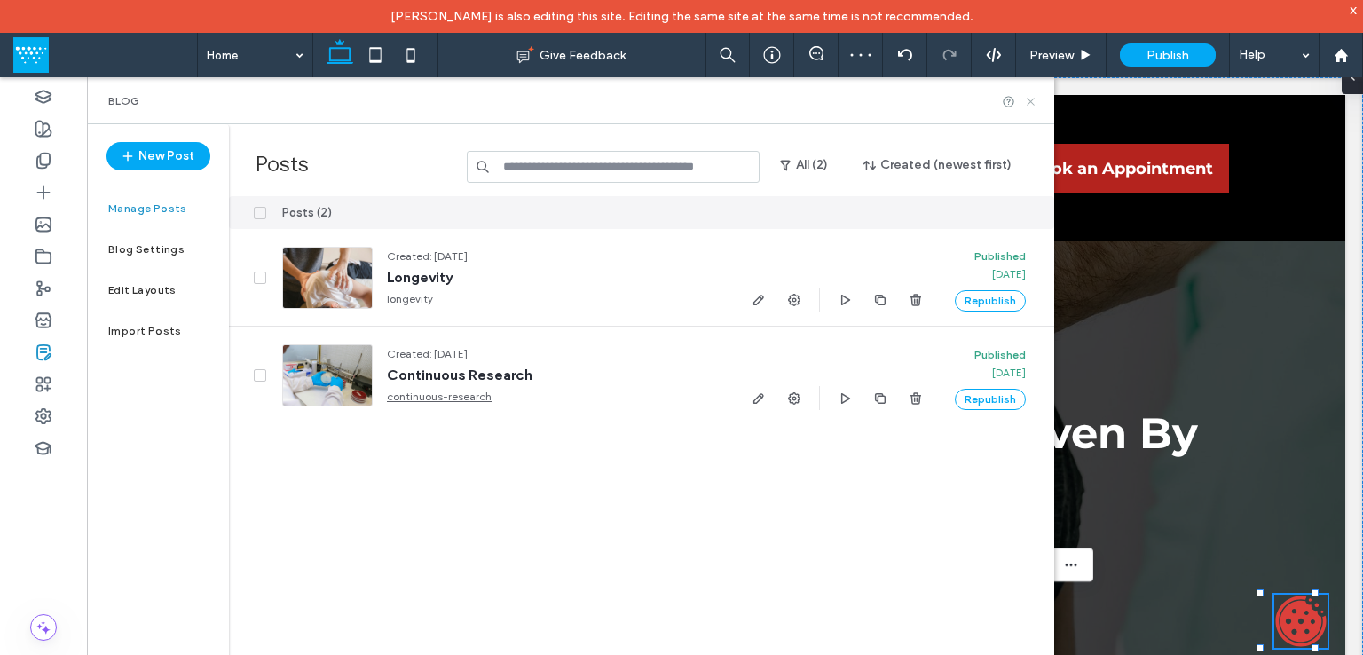
drag, startPoint x: 1026, startPoint y: 98, endPoint x: 105, endPoint y: 203, distance: 926.9
click at [1026, 98] on icon at bounding box center [1030, 101] width 13 height 13
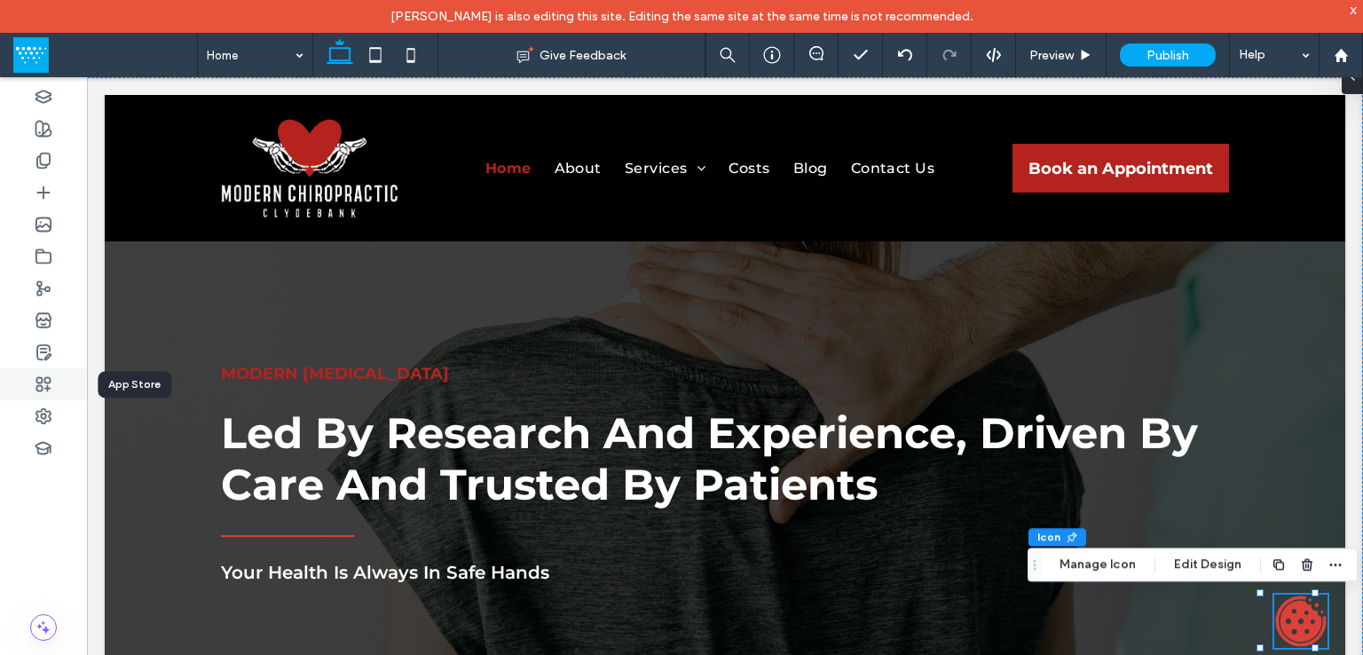
click at [53, 384] on div at bounding box center [43, 384] width 87 height 32
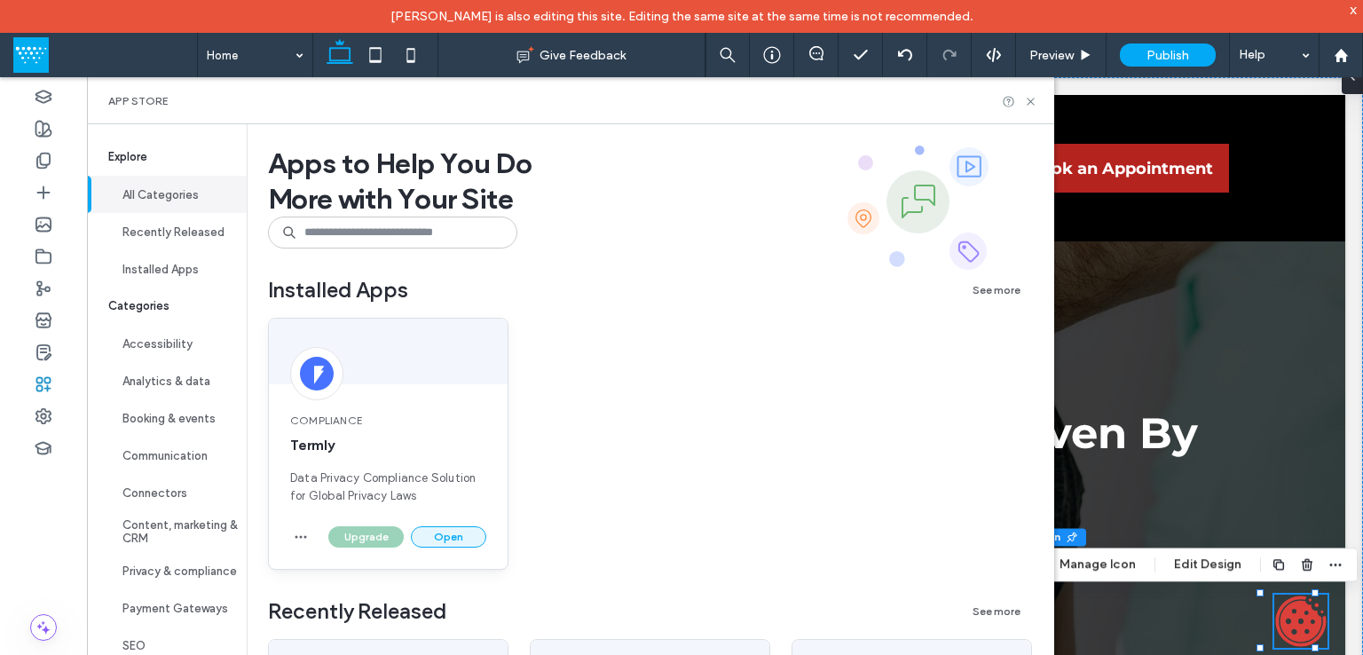
click at [452, 532] on button "Open" at bounding box center [448, 536] width 75 height 21
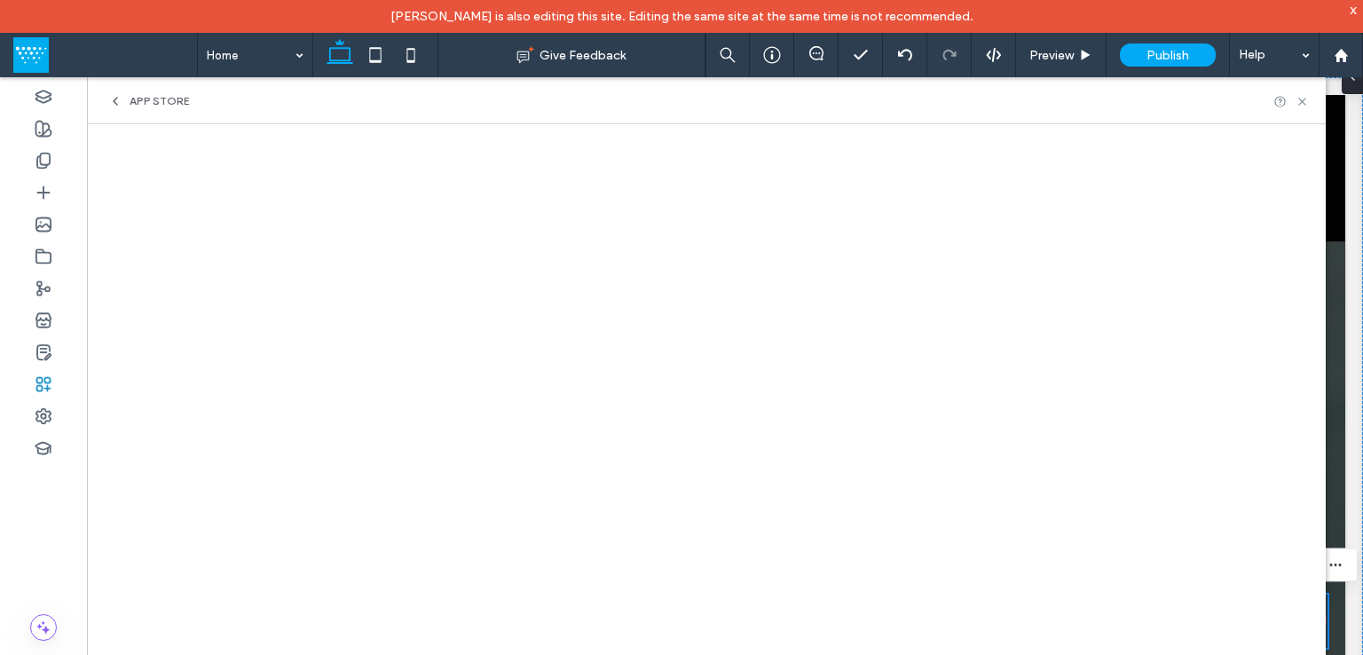
click at [1304, 86] on div "App Store" at bounding box center [706, 100] width 1238 height 47
drag, startPoint x: 1296, startPoint y: 106, endPoint x: 1075, endPoint y: 254, distance: 265.5
click at [1296, 106] on icon at bounding box center [1301, 101] width 13 height 13
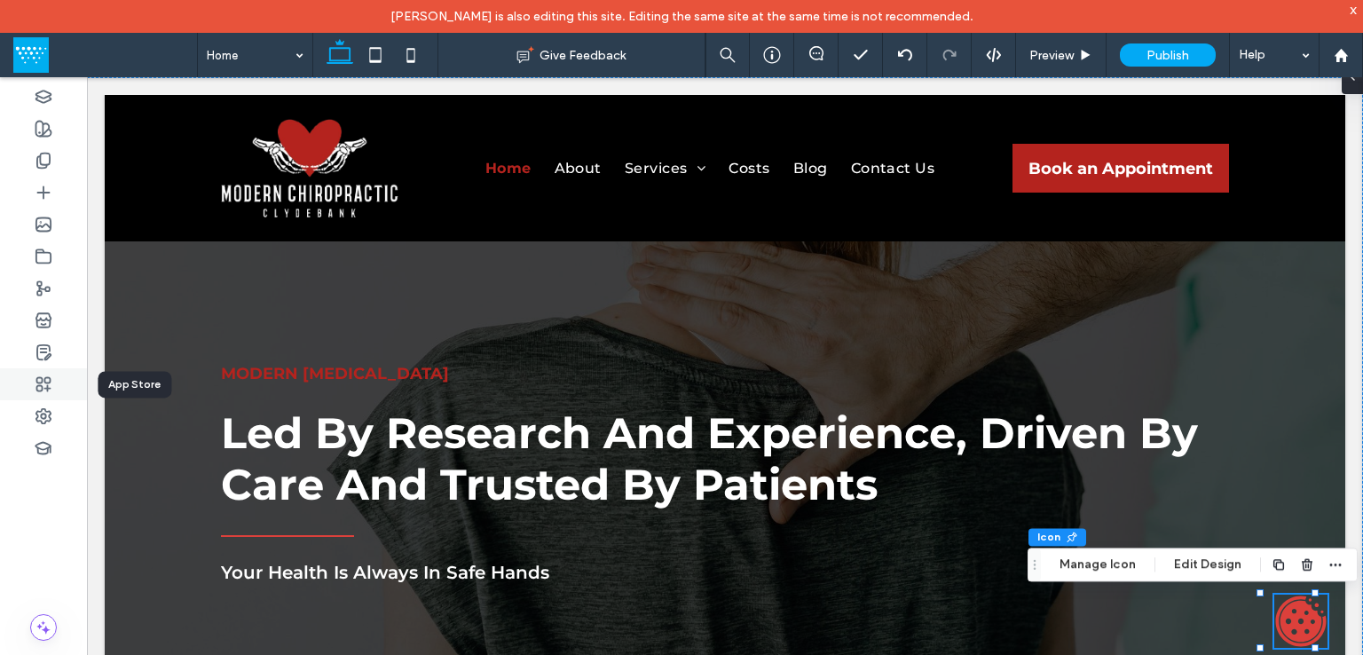
click at [45, 381] on icon at bounding box center [44, 384] width 18 height 18
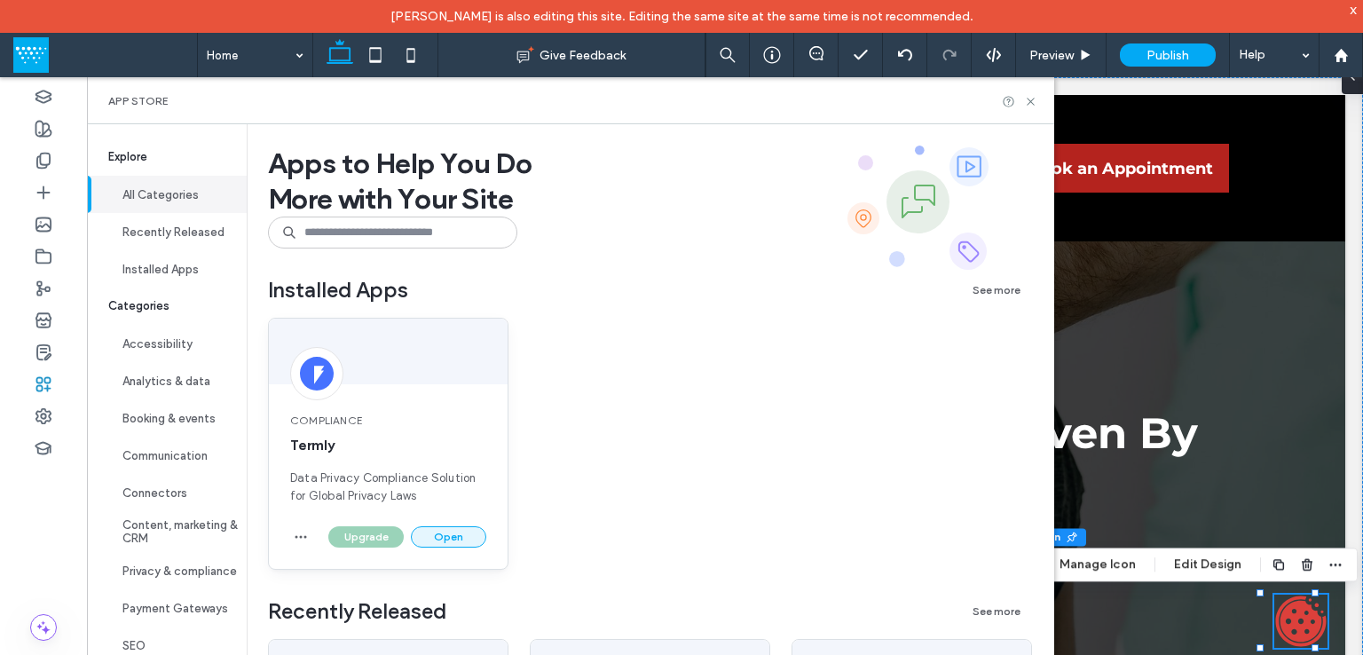
click at [453, 538] on button "Open" at bounding box center [448, 536] width 75 height 21
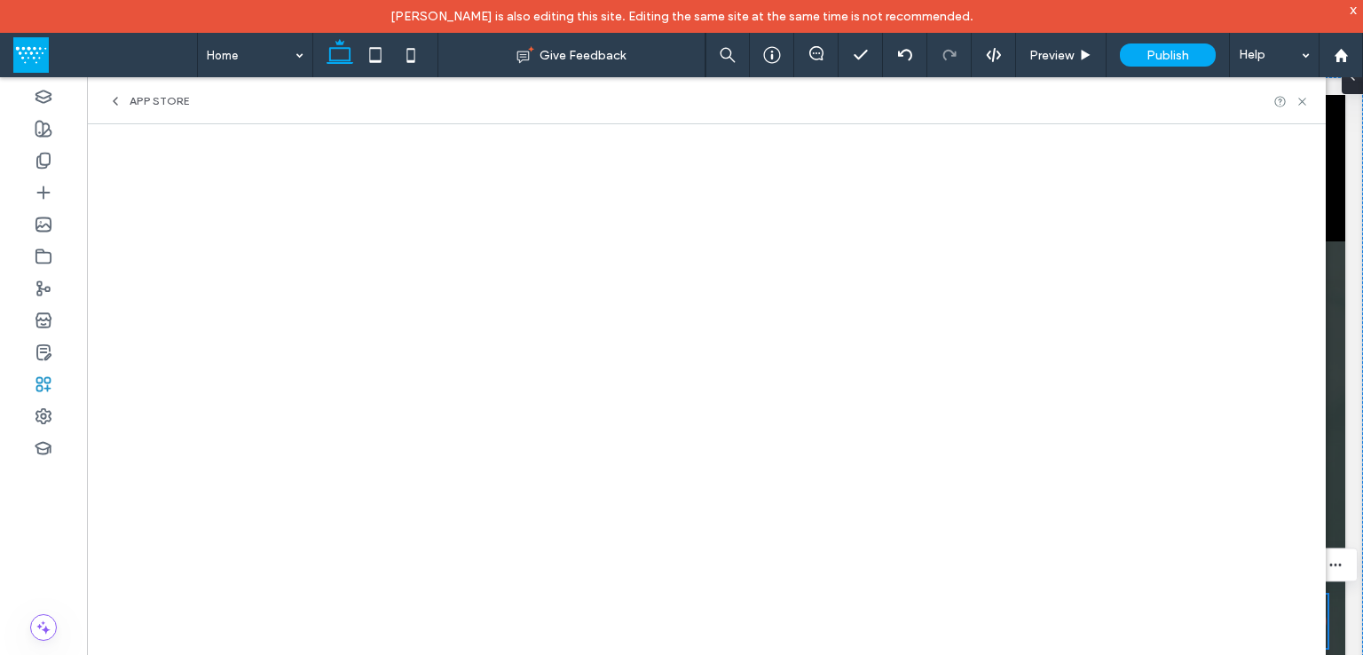
click at [1291, 100] on div at bounding box center [1290, 101] width 35 height 13
click at [1301, 97] on icon at bounding box center [1301, 101] width 13 height 13
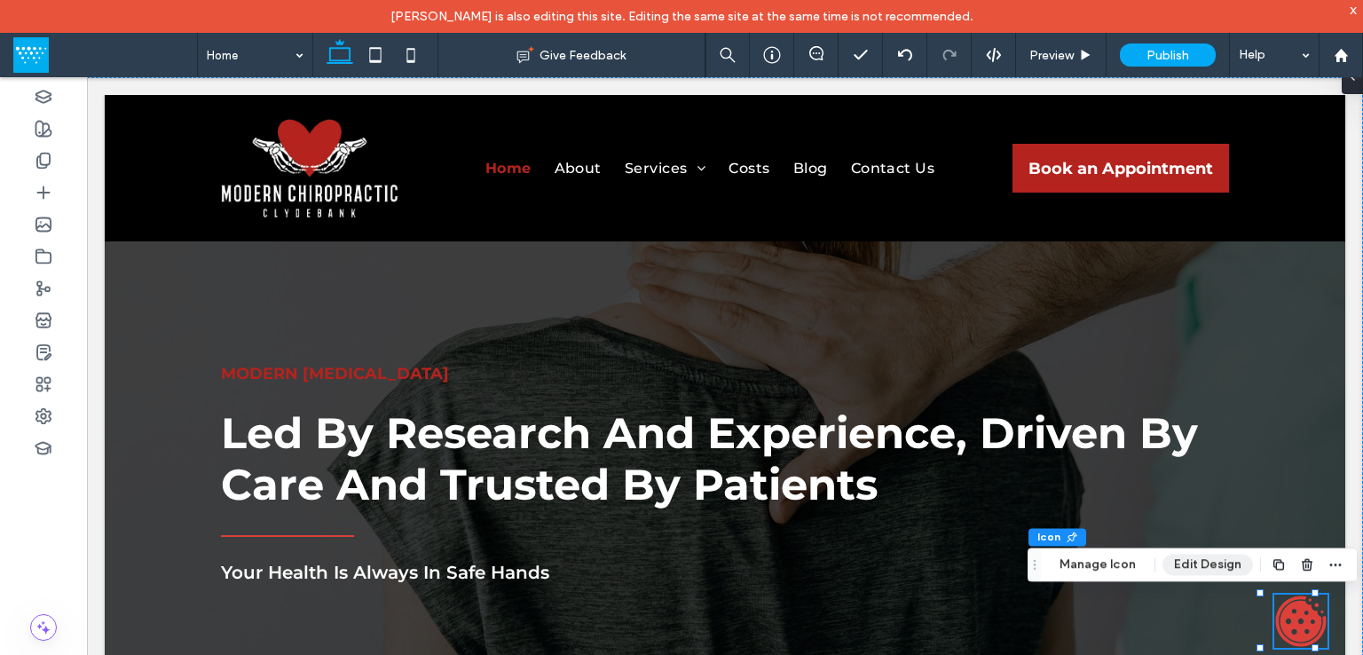
click at [1188, 558] on button "Edit Design" at bounding box center [1207, 564] width 90 height 21
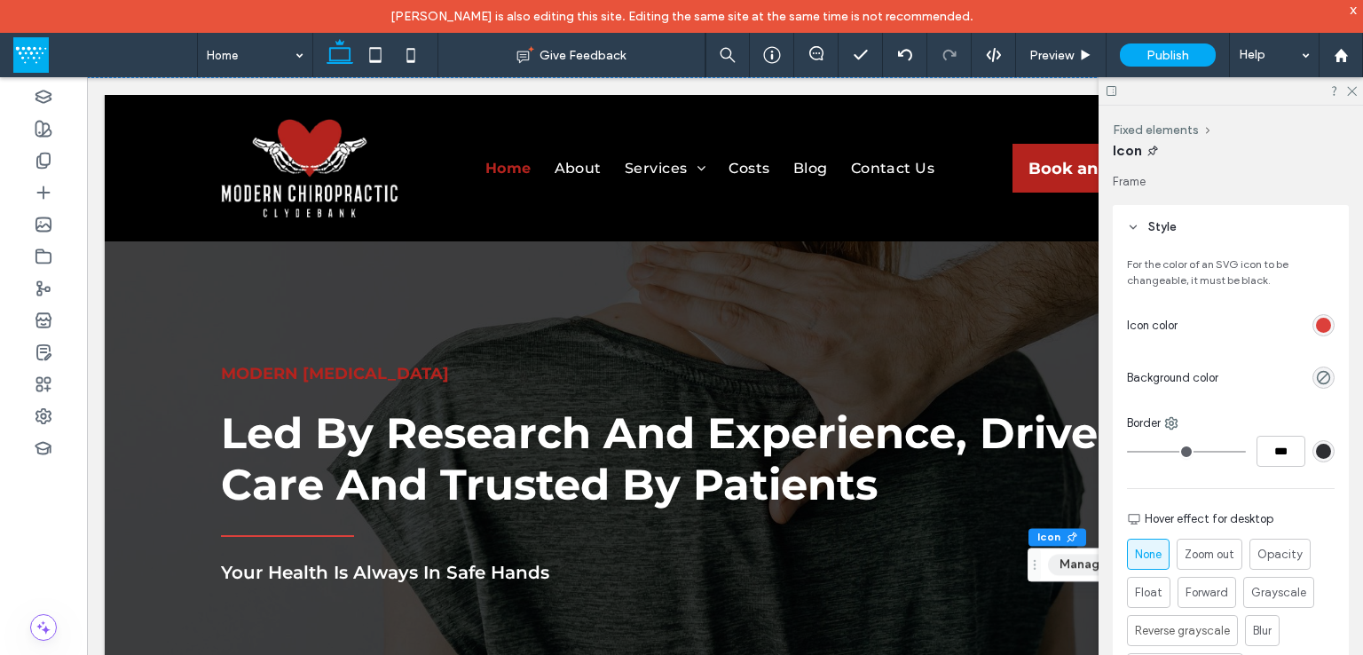
click at [1070, 566] on button "Manage Icon" at bounding box center [1097, 564] width 99 height 21
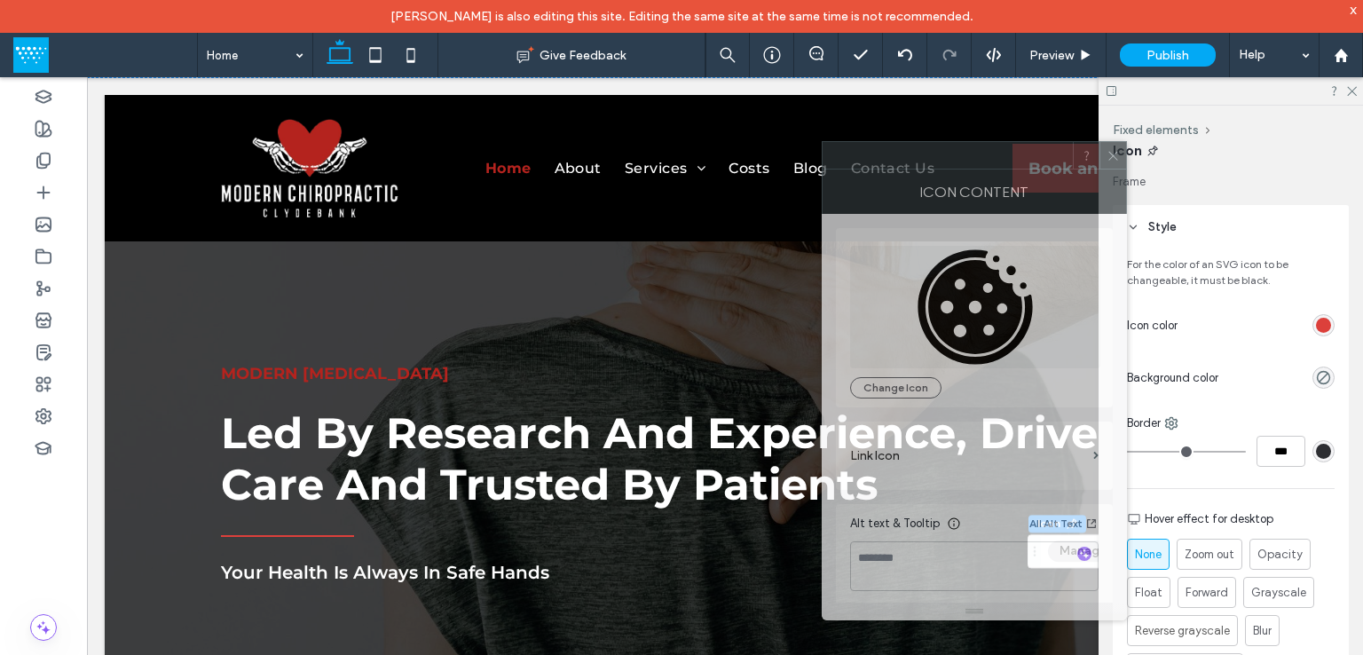
drag, startPoint x: 1199, startPoint y: 107, endPoint x: 850, endPoint y: 163, distance: 354.0
click at [852, 164] on div at bounding box center [947, 155] width 250 height 27
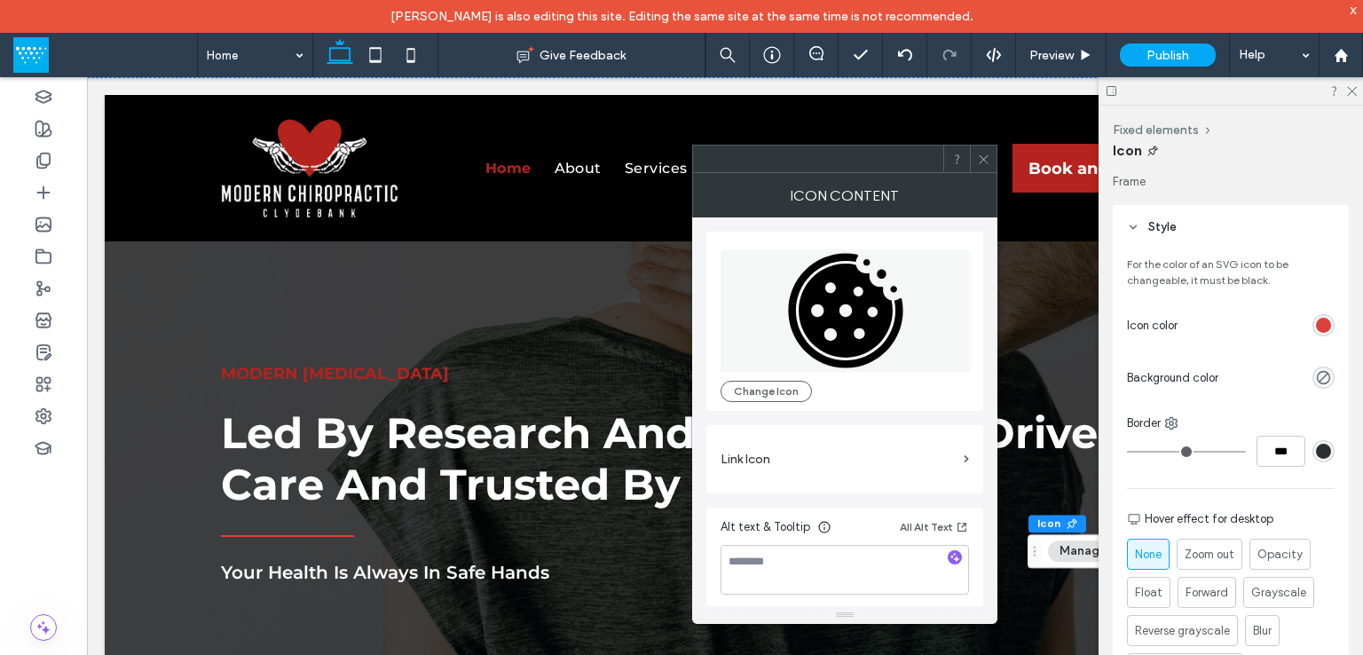
scroll to position [4, 0]
click at [983, 165] on span at bounding box center [983, 158] width 13 height 27
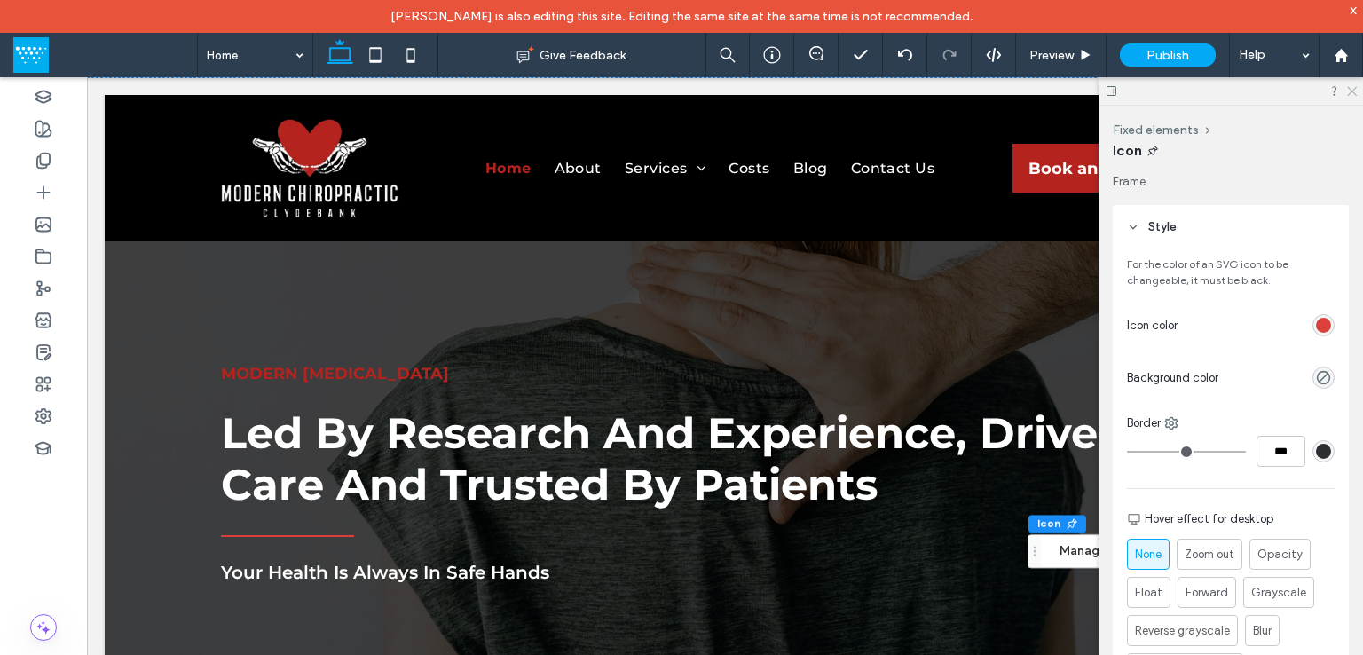
click at [1345, 86] on icon at bounding box center [1351, 90] width 12 height 12
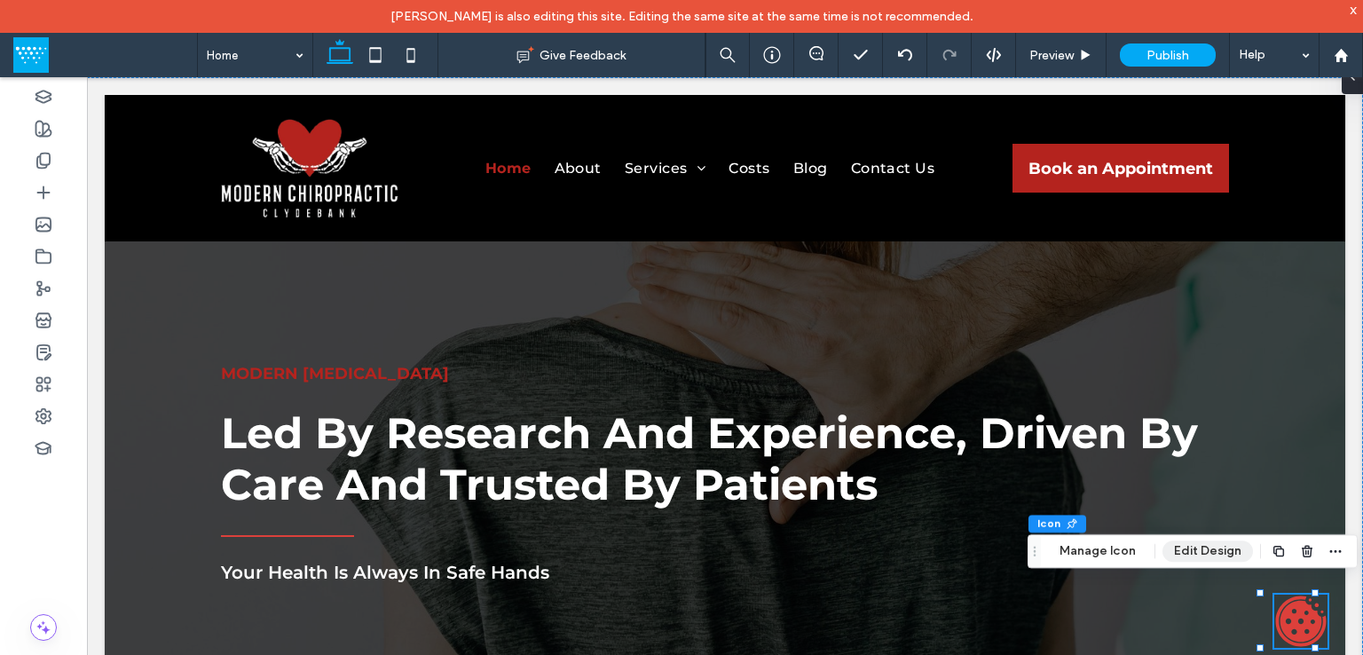
click at [1199, 545] on button "Edit Design" at bounding box center [1207, 550] width 90 height 21
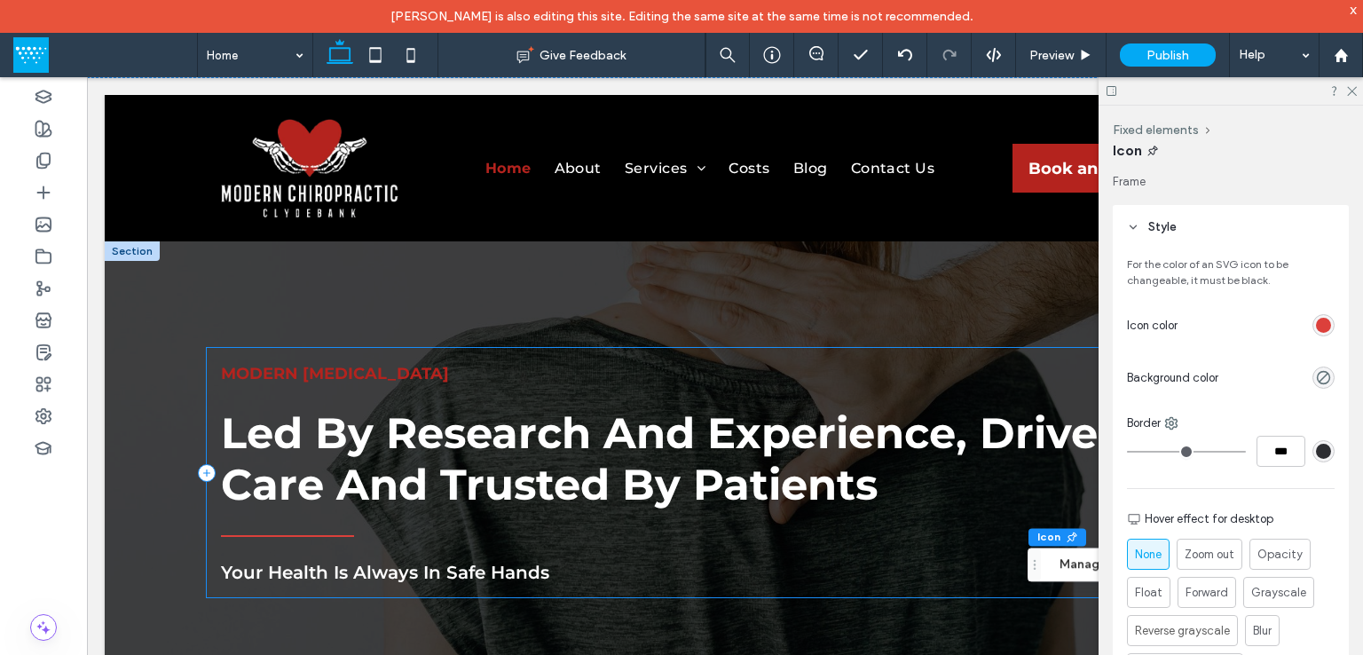
click at [997, 512] on div "MODERN CHIROPRACTIC Led By Research And Experience, Driven By Care And Trusted …" at bounding box center [725, 472] width 1036 height 249
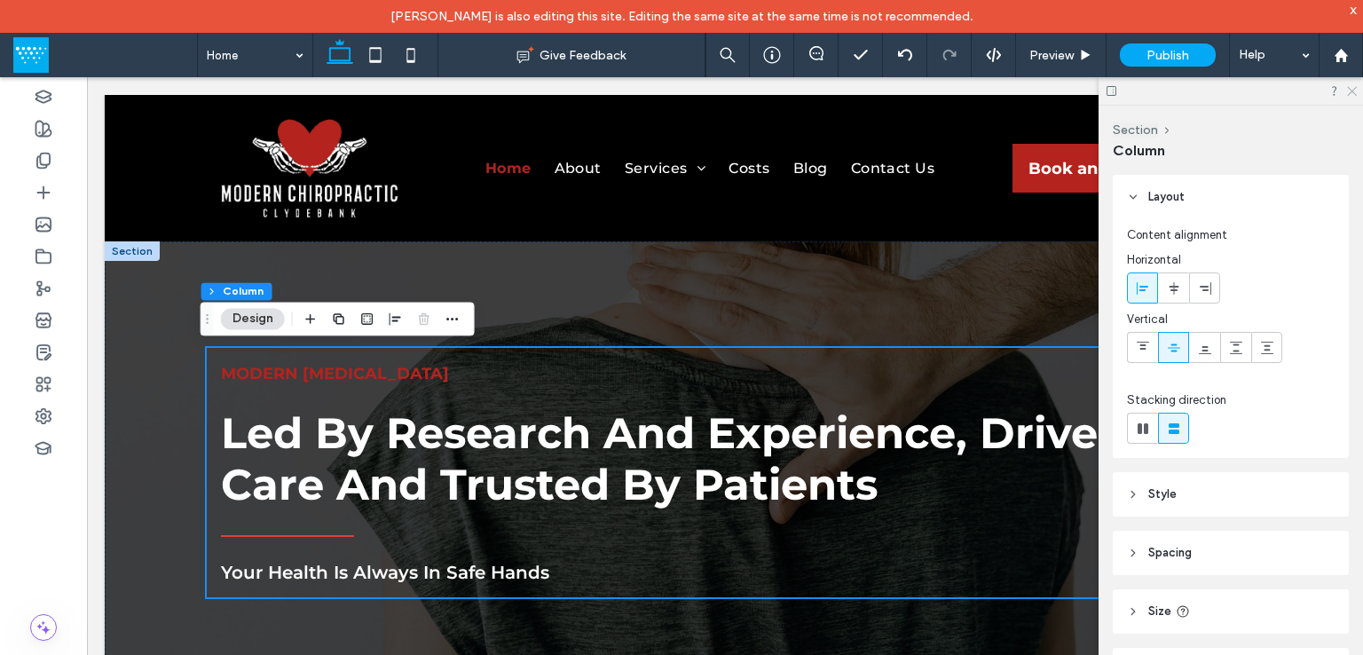
click at [1352, 90] on icon at bounding box center [1351, 90] width 12 height 12
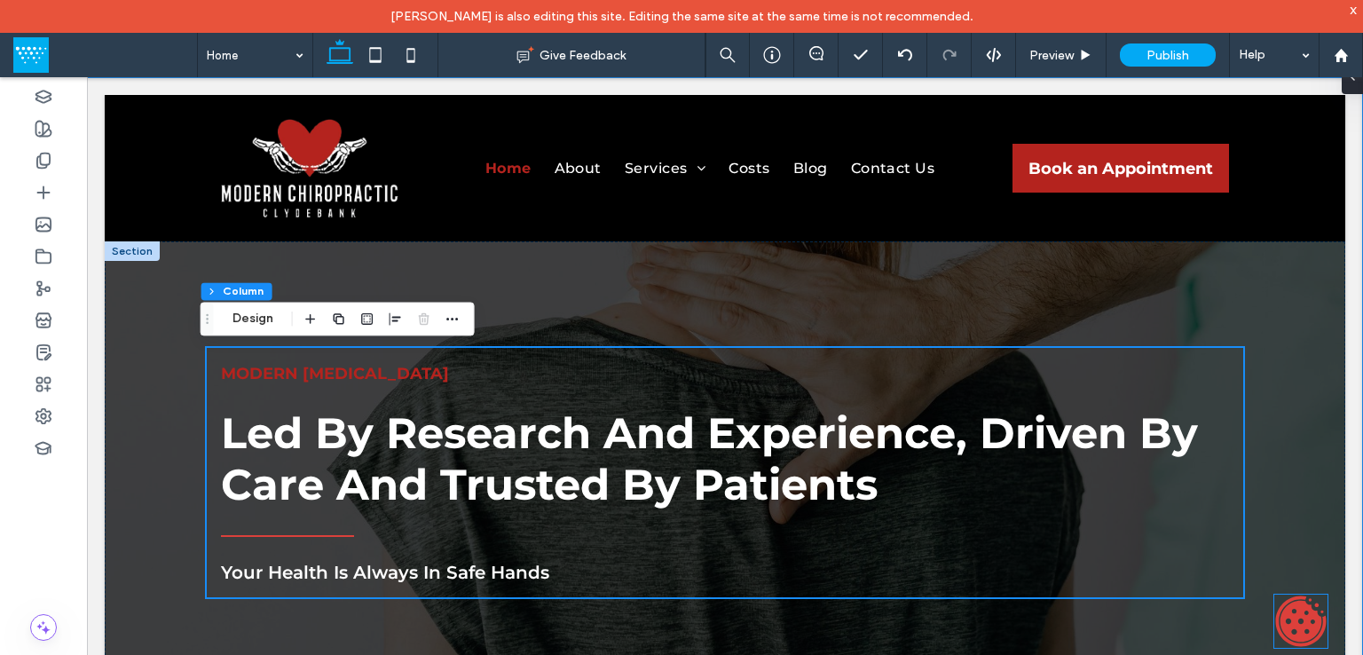
click at [1304, 612] on icon at bounding box center [1300, 620] width 53 height 53
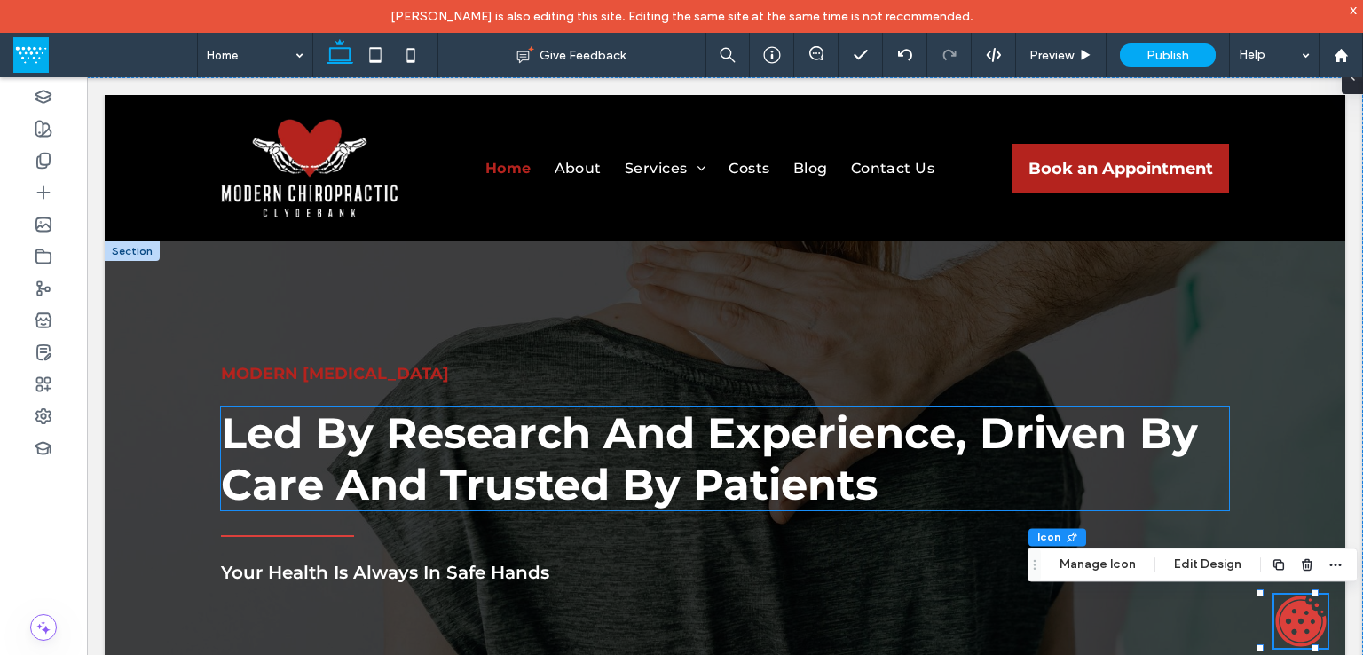
drag, startPoint x: 1236, startPoint y: 631, endPoint x: 990, endPoint y: 469, distance: 294.0
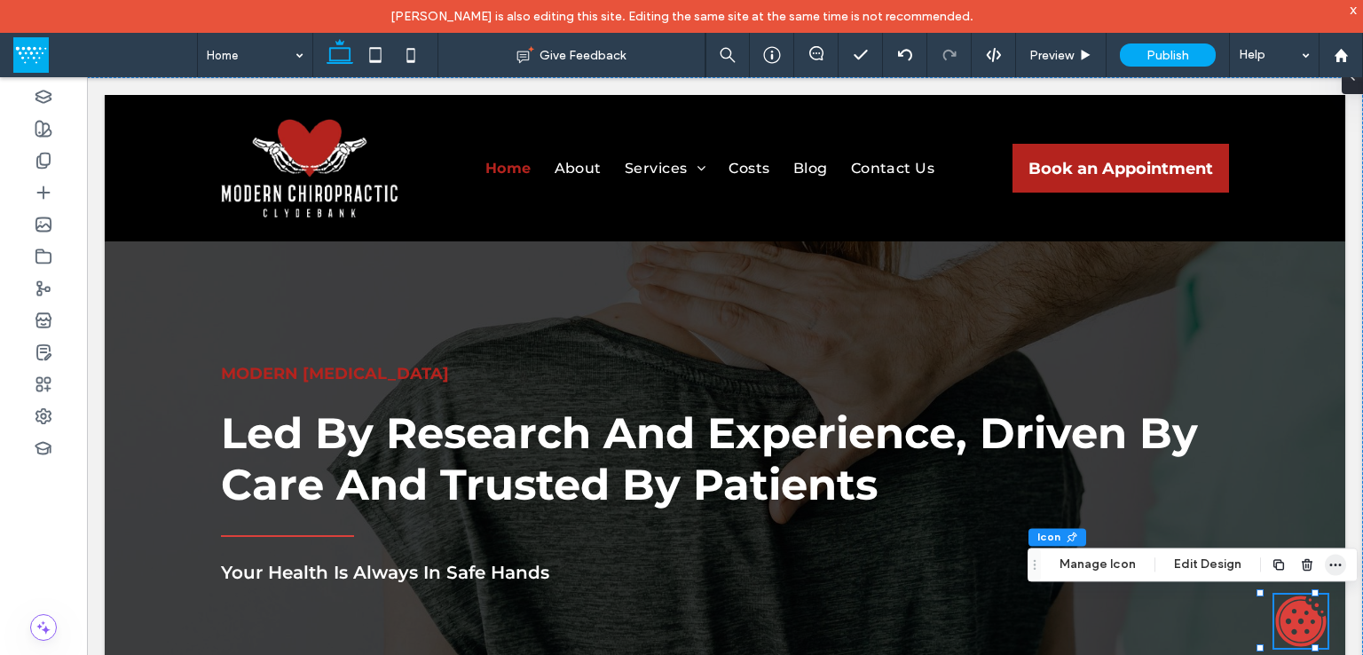
click at [1337, 561] on icon "button" at bounding box center [1335, 564] width 14 height 14
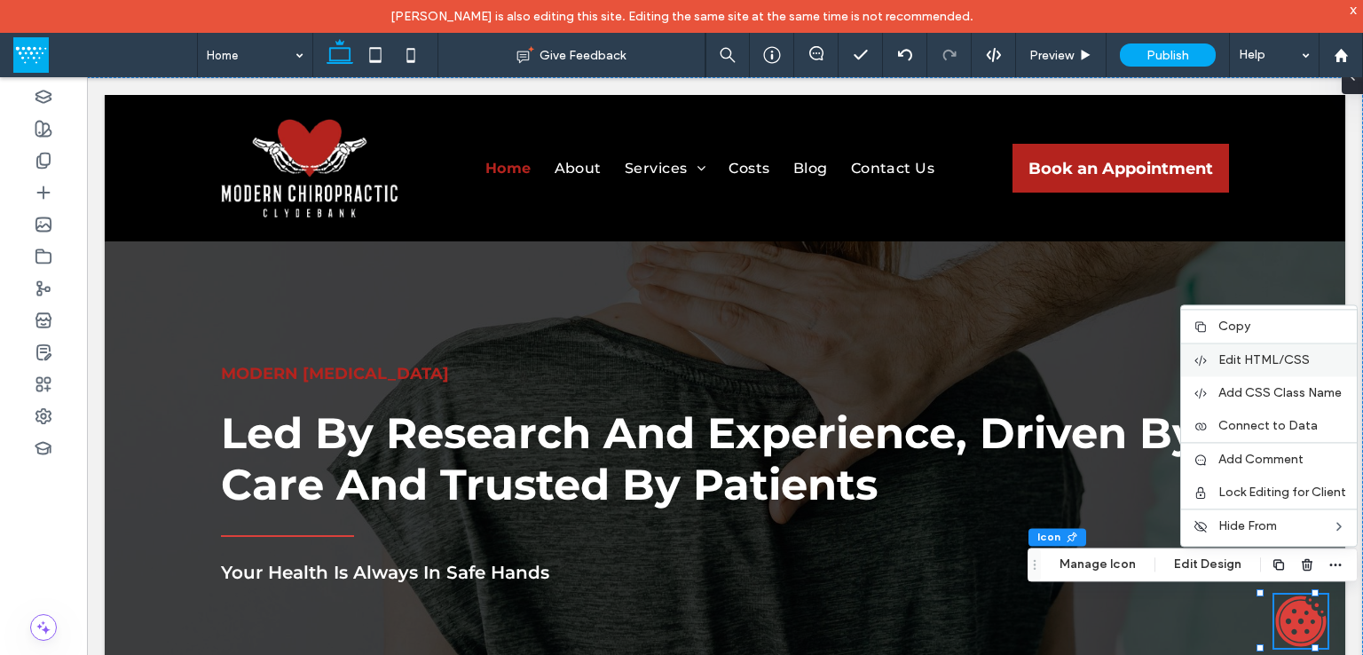
click at [1286, 367] on span "Edit HTML/CSS" at bounding box center [1263, 359] width 91 height 15
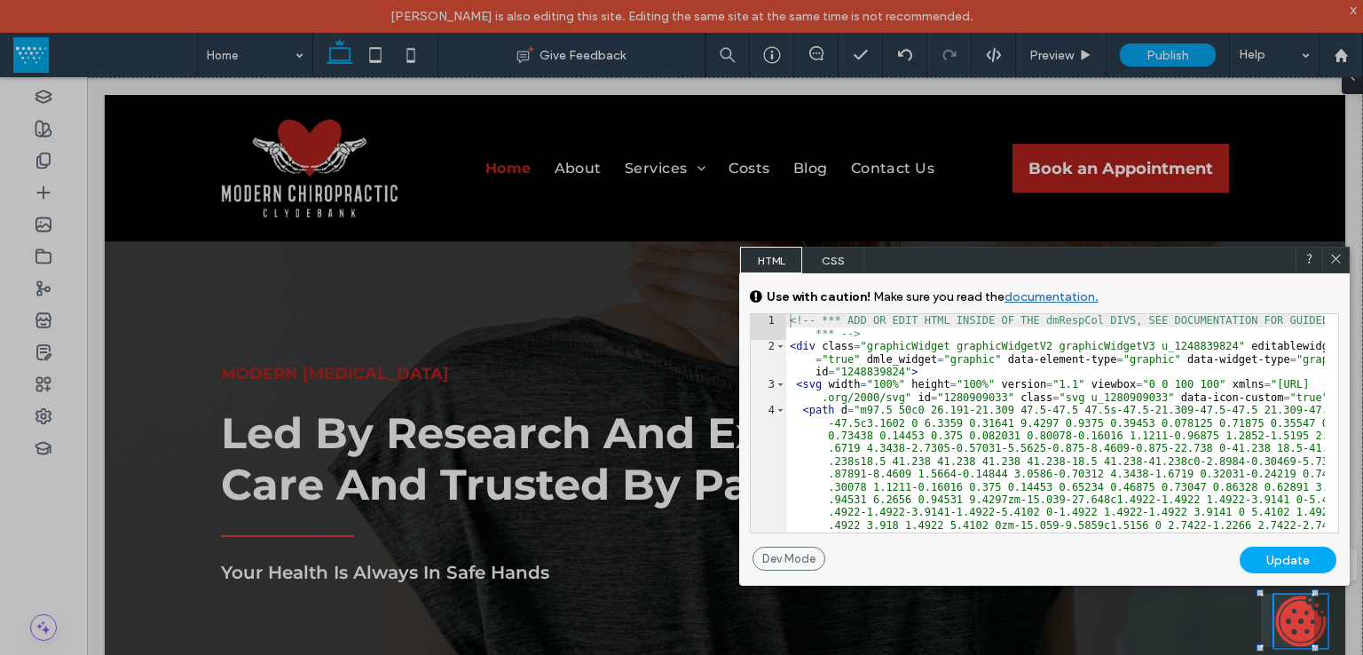
click at [952, 368] on div "<!-- *** ADD OR EDIT HTML INSIDE OF THE dmRespCol DIVS, SEE DOCUMENTATION FOR G…" at bounding box center [1055, 659] width 538 height 691
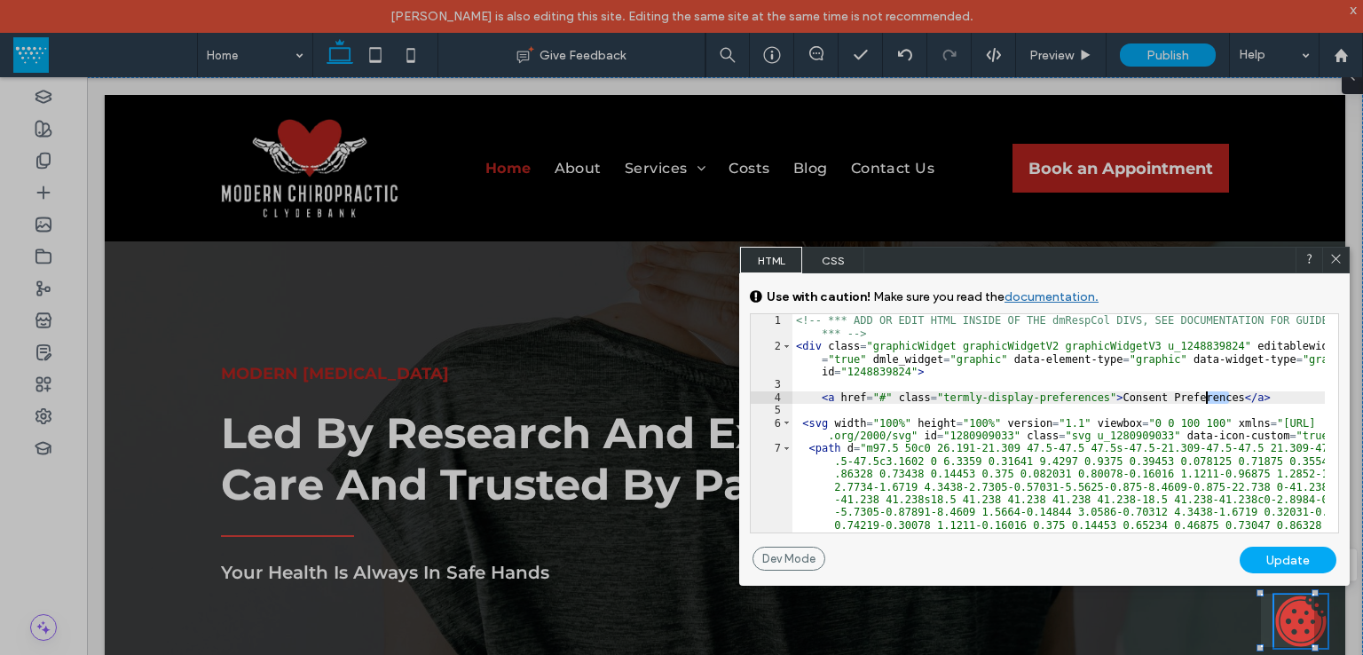
drag, startPoint x: 1231, startPoint y: 400, endPoint x: 1204, endPoint y: 396, distance: 27.9
click at [1204, 396] on div "<!-- *** ADD OR EDIT HTML INSIDE OF THE dmRespCol DIVS, SEE DOCUMENTATION FOR G…" at bounding box center [1058, 659] width 532 height 691
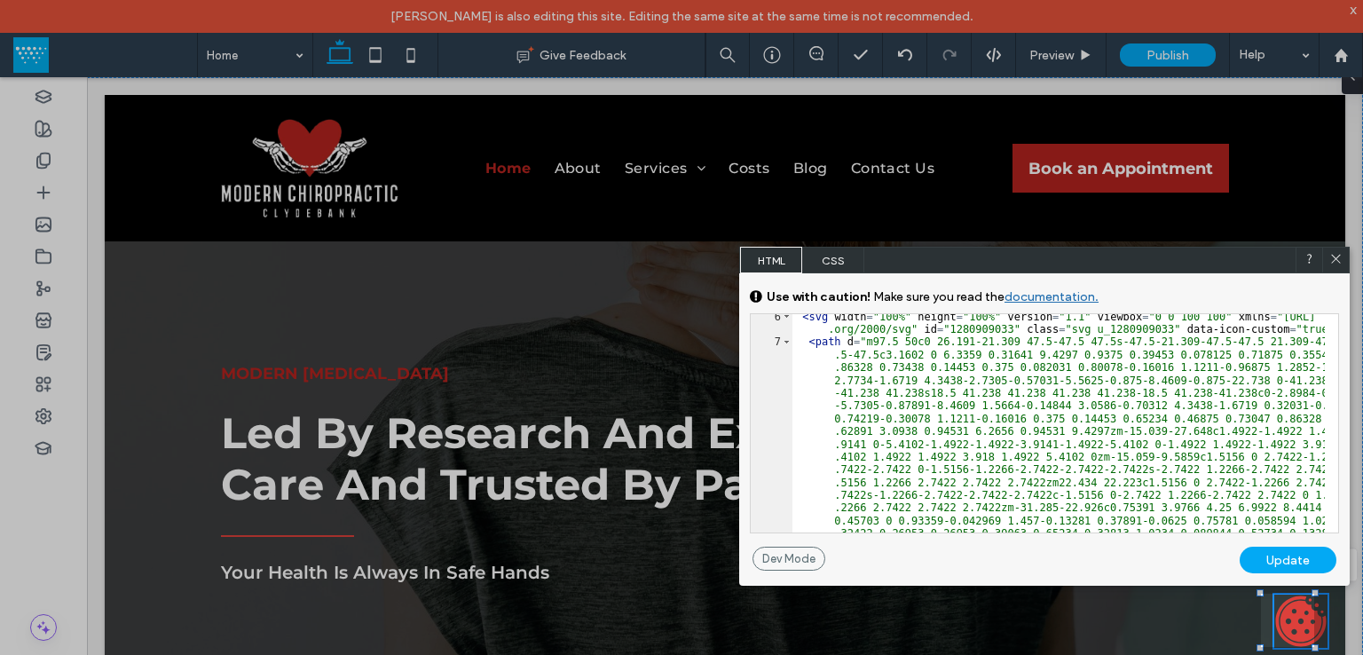
scroll to position [407, 0]
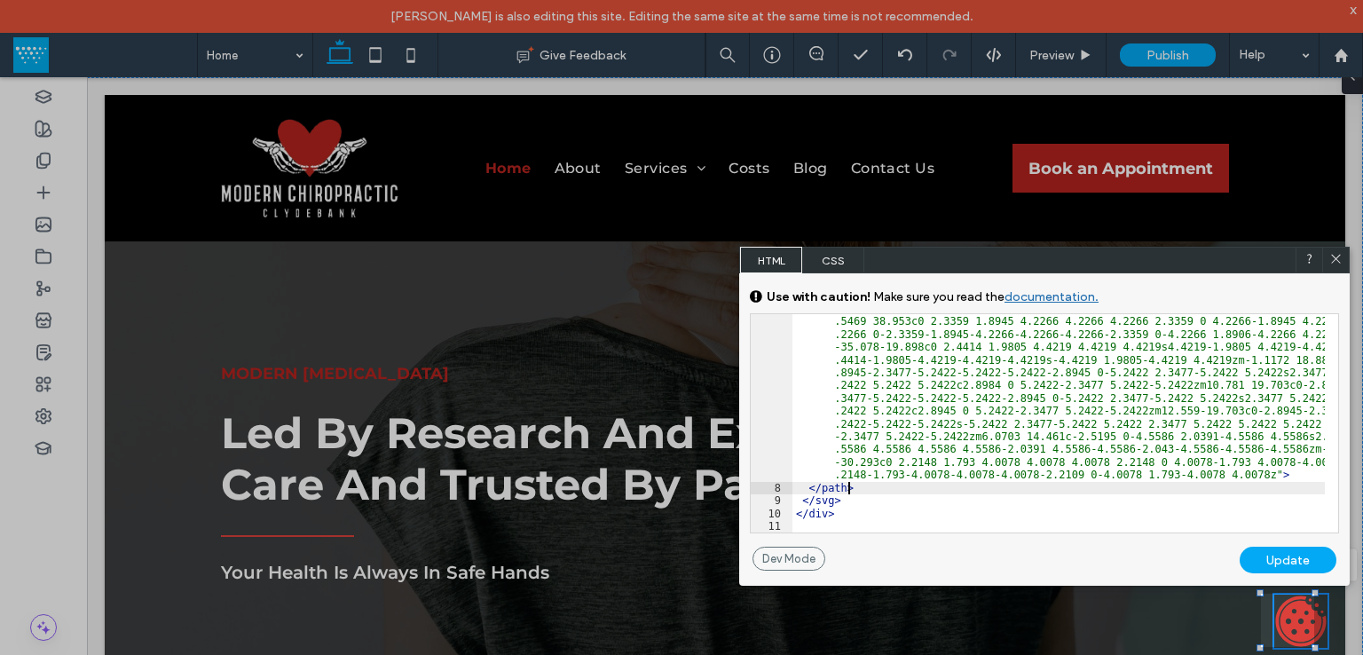
click at [866, 490] on div "< path d = "m97.5 50c0 26.191-21.309 47.5-47.5 47.5s-47.5-21.309-47.5-47.5 21.3…" at bounding box center [1058, 374] width 532 height 678
type textarea "**"
click at [1283, 558] on div "Update" at bounding box center [1287, 559] width 97 height 27
click at [1261, 558] on div "Update" at bounding box center [1287, 559] width 97 height 27
drag, startPoint x: 1340, startPoint y: 256, endPoint x: 1235, endPoint y: 200, distance: 119.9
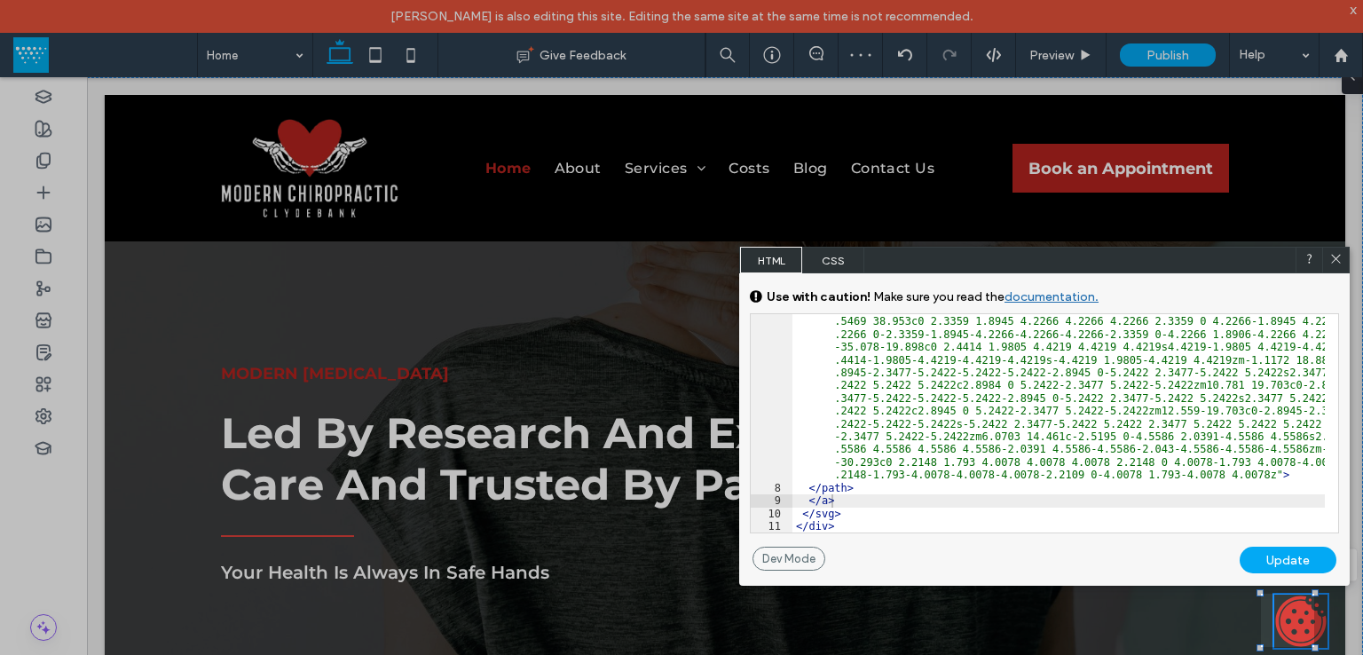
click at [1340, 256] on icon at bounding box center [1335, 258] width 13 height 13
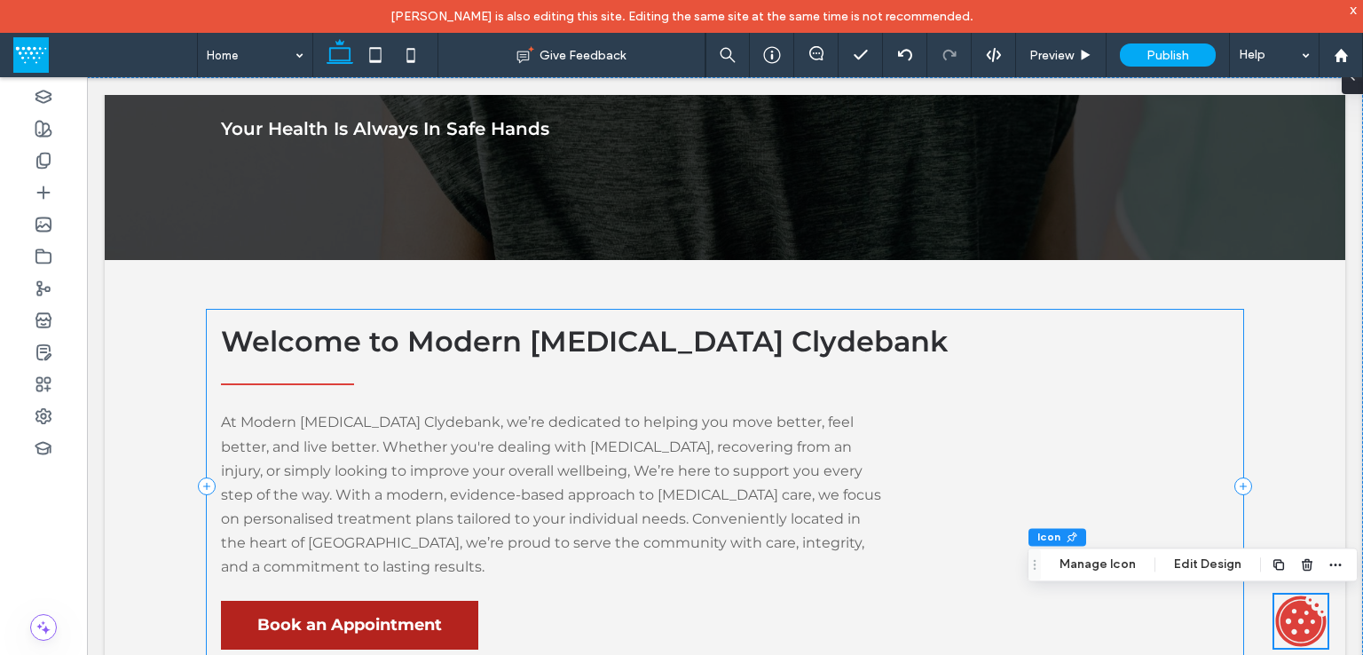
scroll to position [887, 0]
